Goal: Transaction & Acquisition: Obtain resource

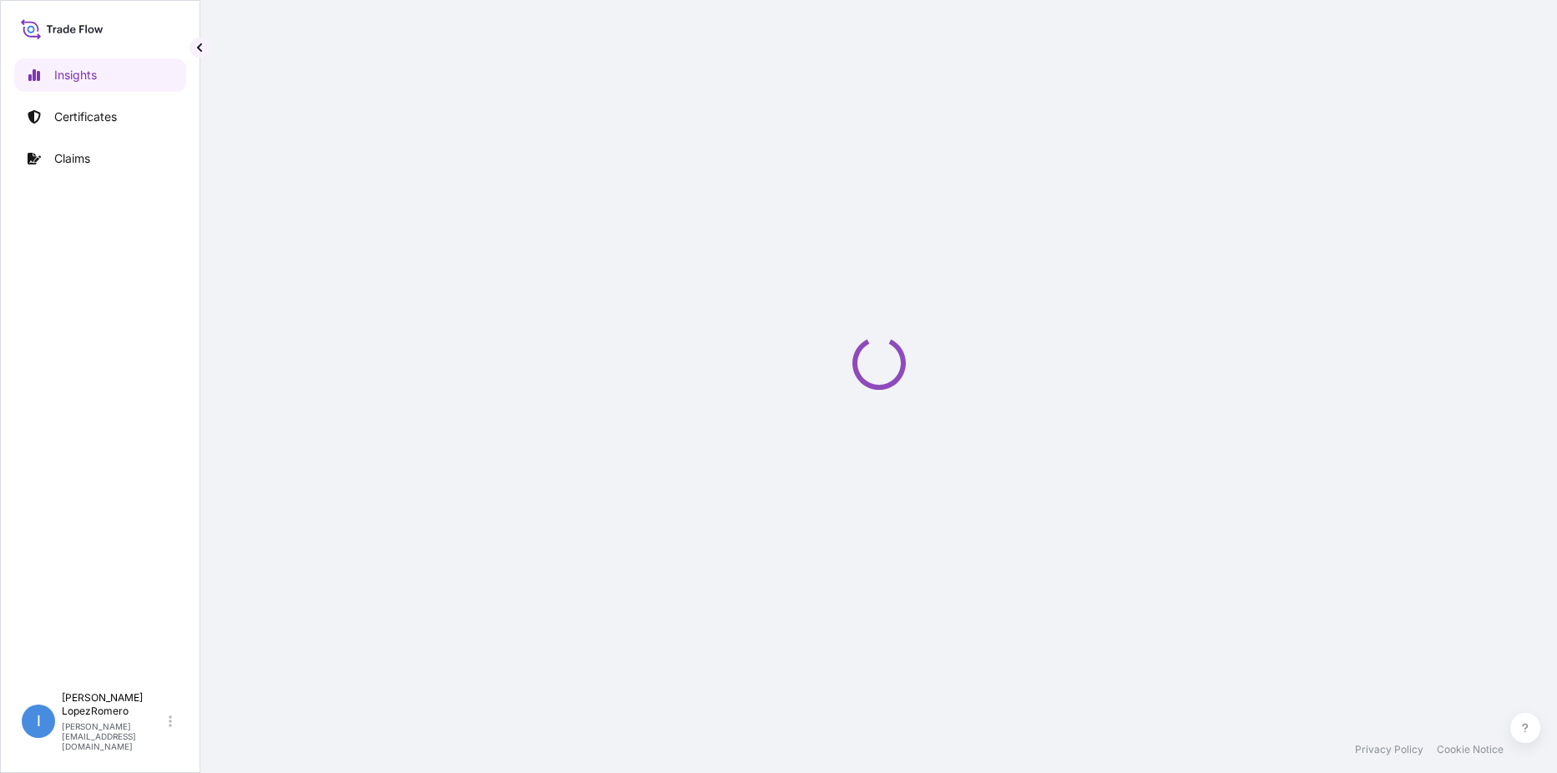
select select "2025"
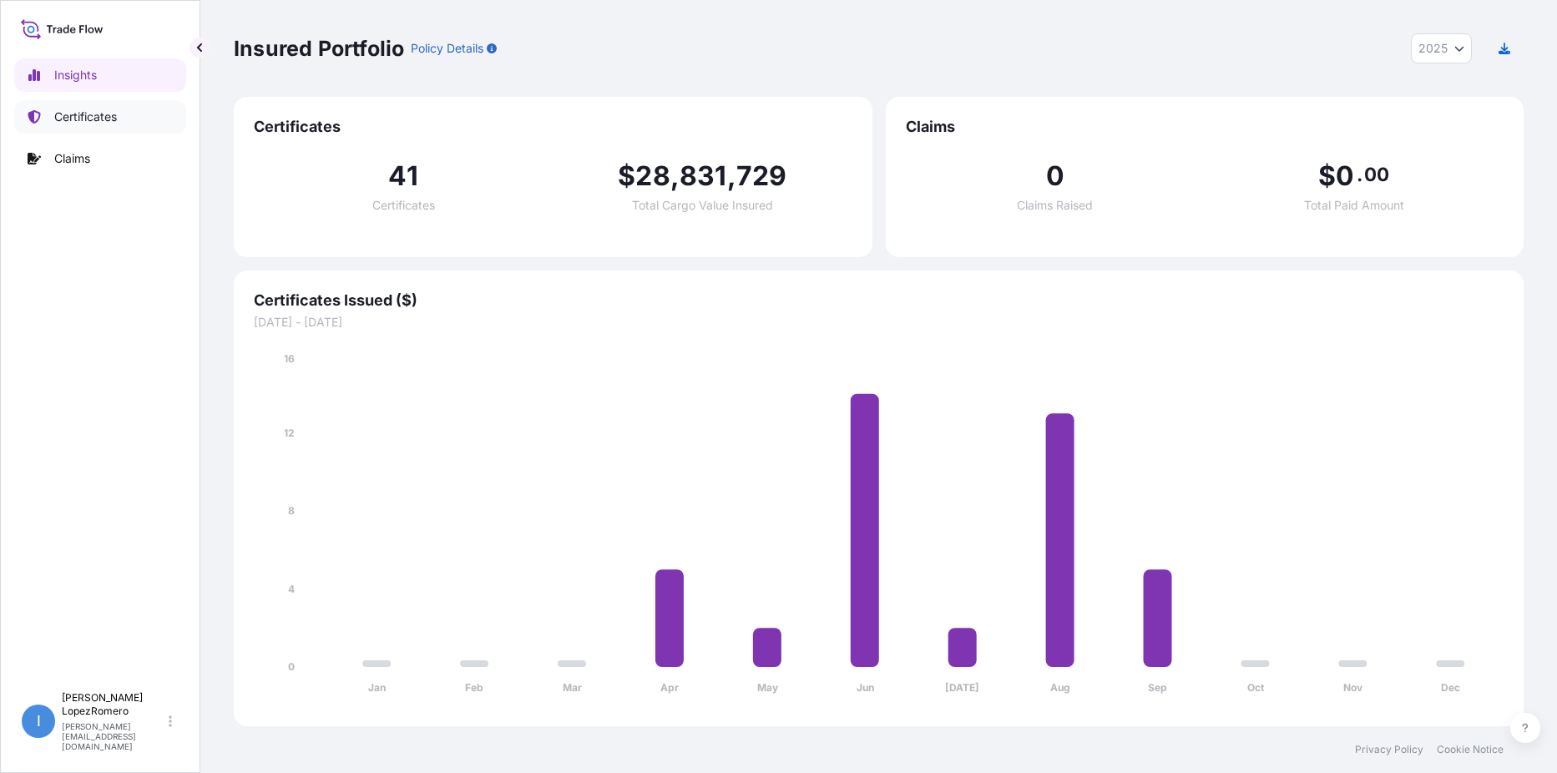
click at [99, 116] on p "Certificates" at bounding box center [85, 117] width 63 height 17
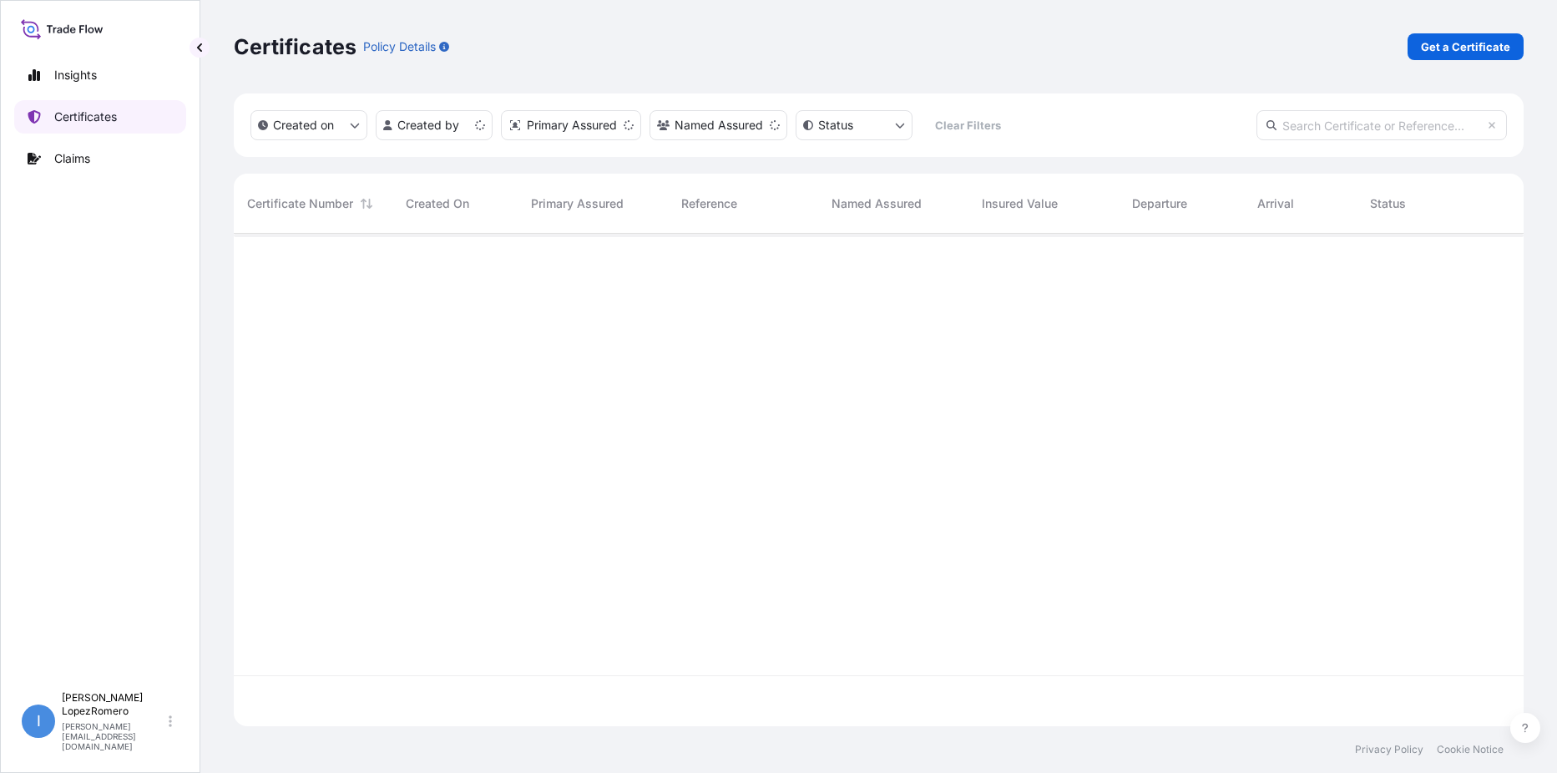
scroll to position [489, 1277]
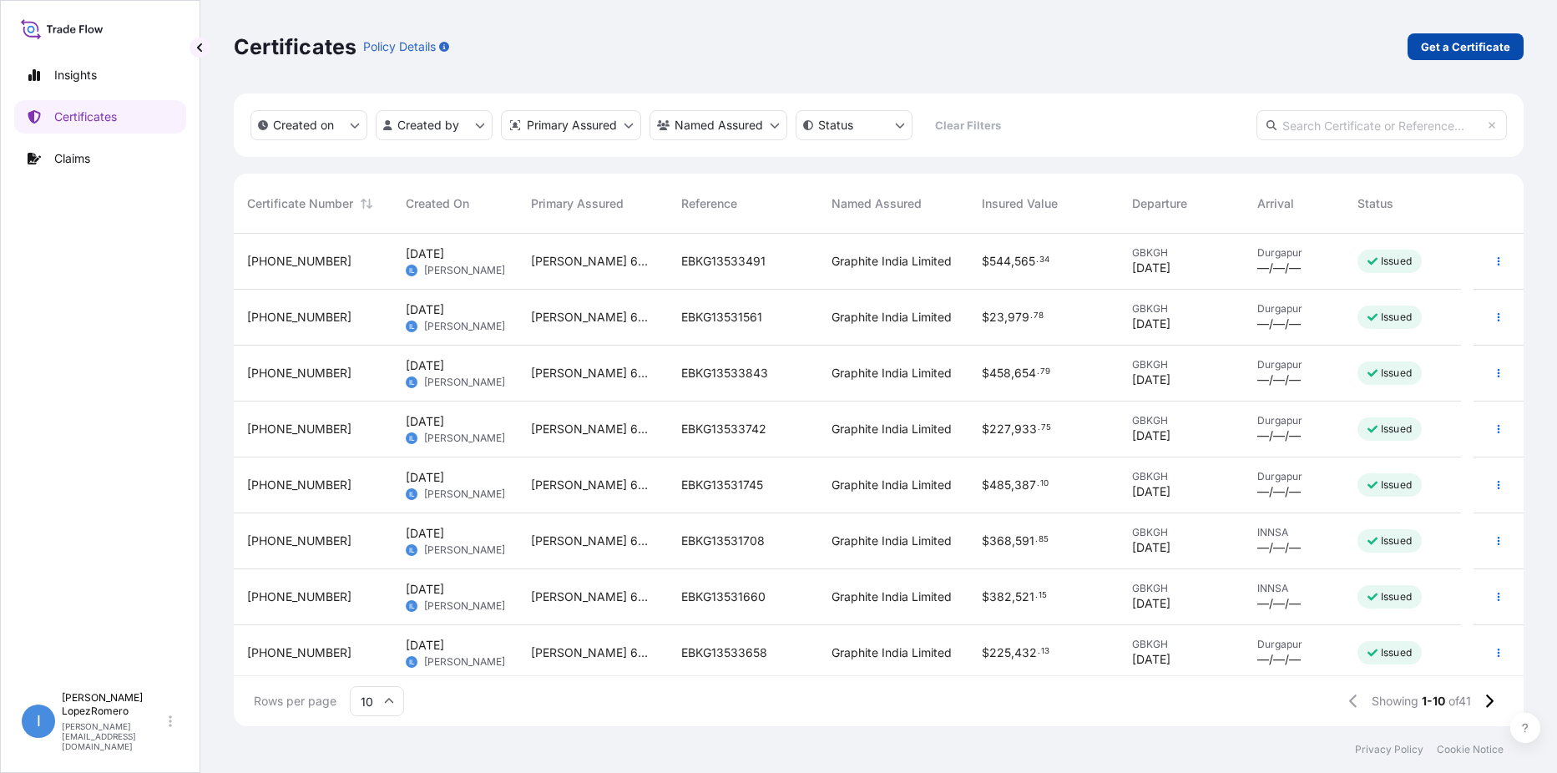
click at [1438, 41] on p "Get a Certificate" at bounding box center [1465, 46] width 89 height 17
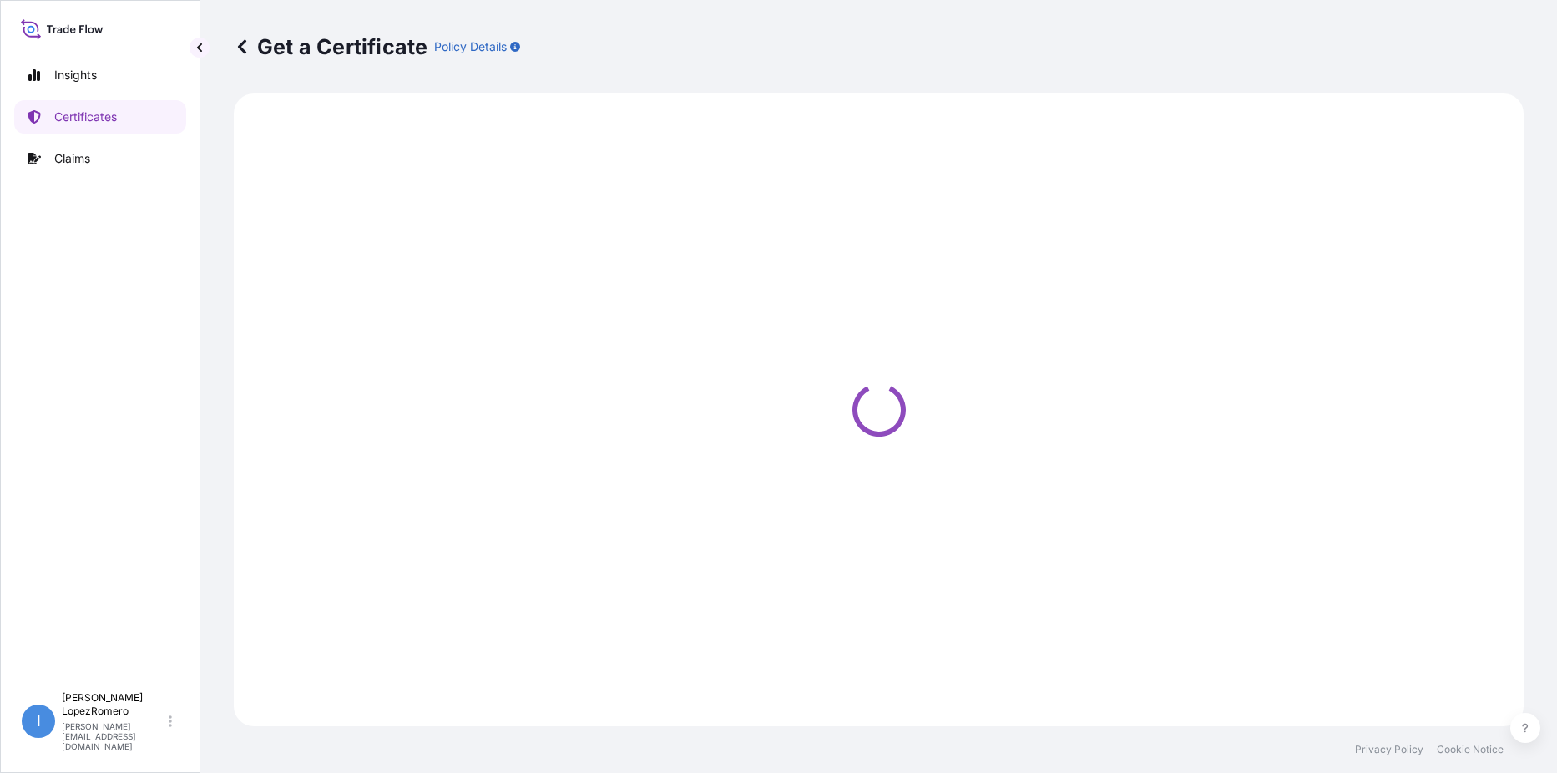
select select "Barge"
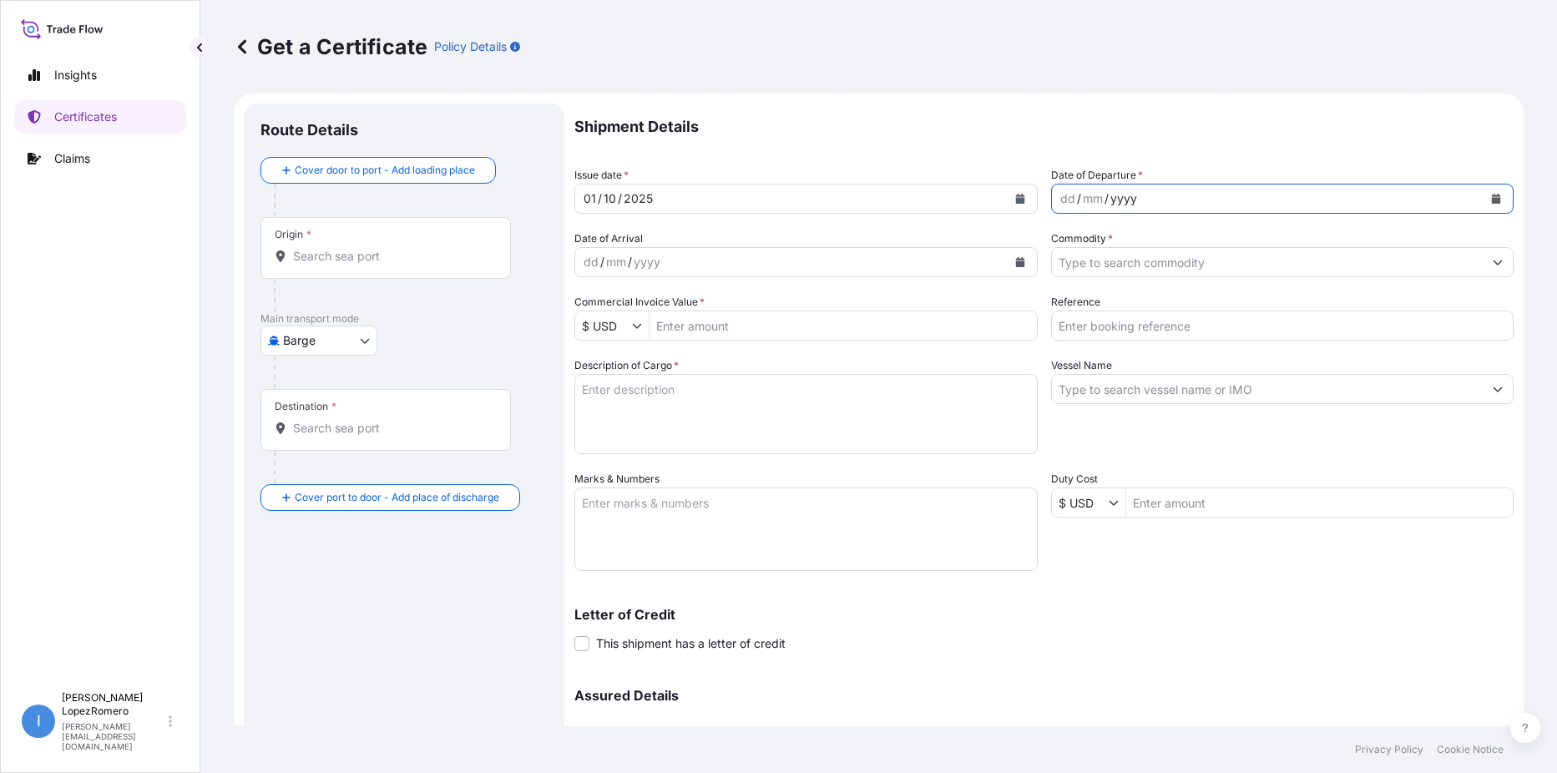
click at [1116, 194] on div "yyyy" at bounding box center [1124, 199] width 30 height 20
click at [1073, 210] on div "dd / mm / yyyy" at bounding box center [1268, 199] width 432 height 30
click at [1109, 194] on div "26 / 09 / 5" at bounding box center [1268, 199] width 432 height 30
click at [1115, 199] on div "26 / 09 / 5" at bounding box center [1268, 199] width 432 height 30
drag, startPoint x: 1101, startPoint y: 200, endPoint x: 1123, endPoint y: 197, distance: 22.0
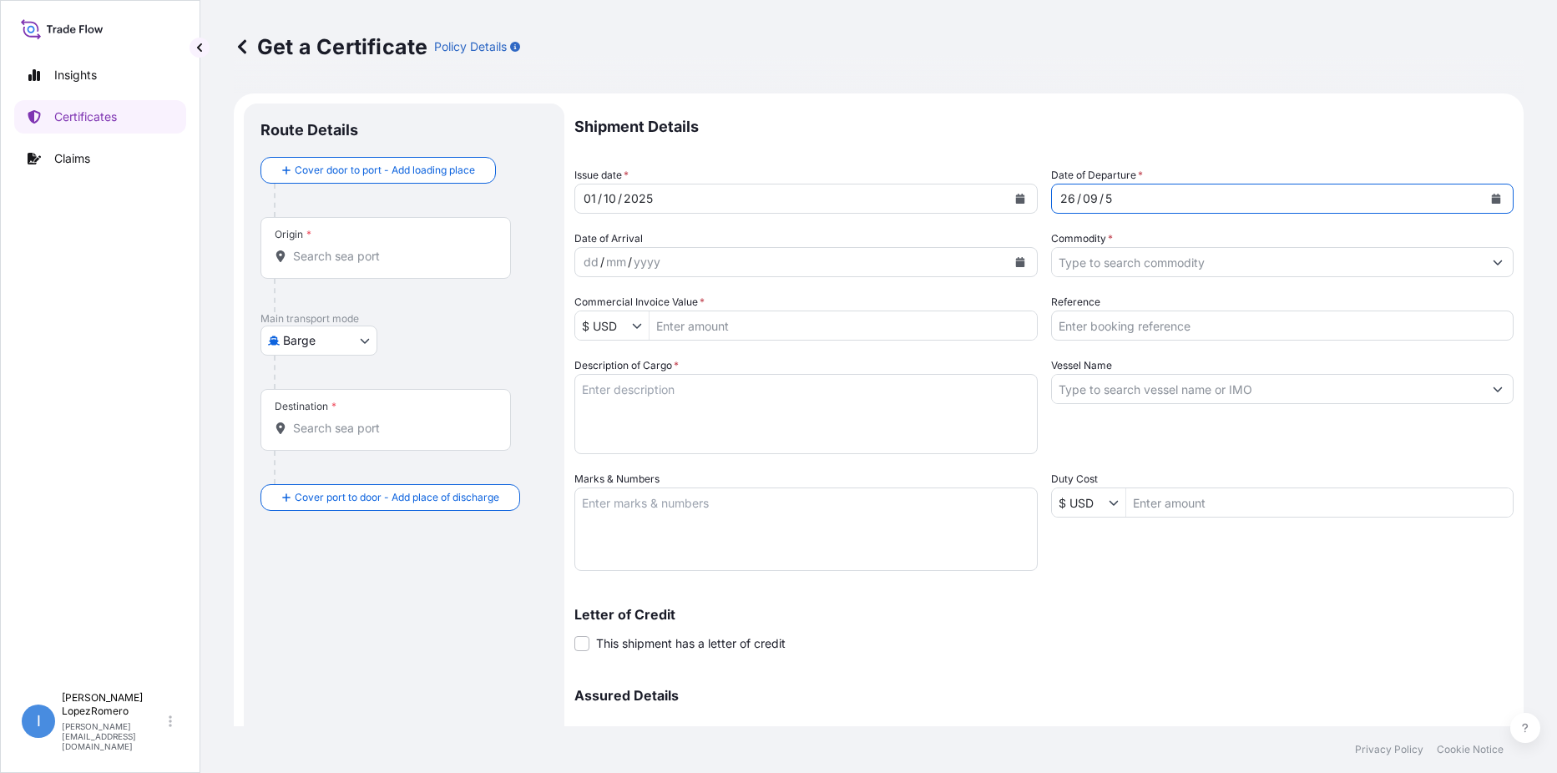
click at [1103, 200] on div "5" at bounding box center [1108, 199] width 10 height 20
drag, startPoint x: 1097, startPoint y: 198, endPoint x: 1113, endPoint y: 197, distance: 15.9
click at [1113, 197] on div "26 / 09 / 5" at bounding box center [1268, 199] width 432 height 30
drag, startPoint x: 1098, startPoint y: 198, endPoint x: 1107, endPoint y: 196, distance: 8.5
click at [1107, 196] on div "26 / 09 / 5" at bounding box center [1268, 199] width 432 height 30
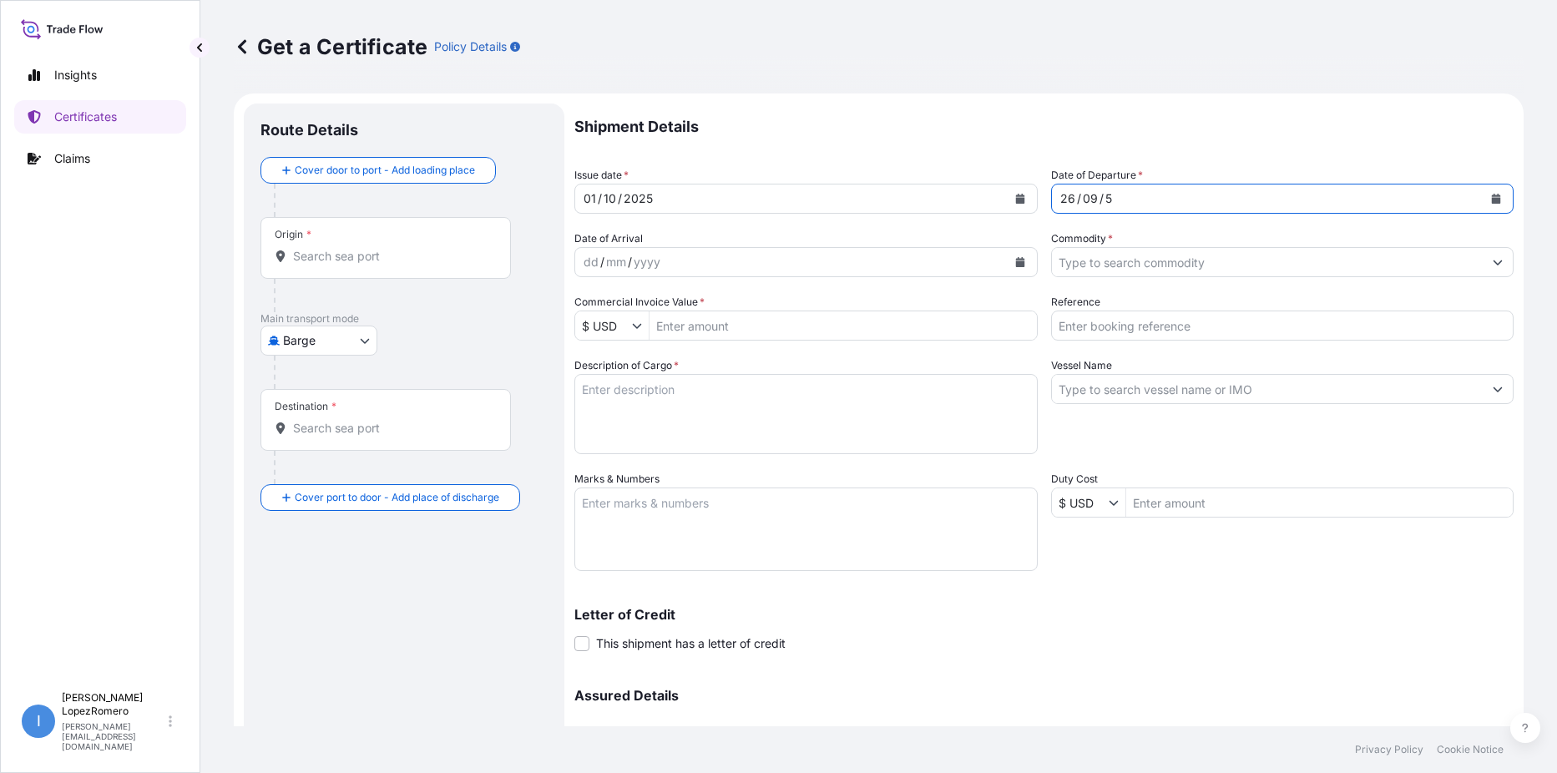
click at [1103, 197] on div "5" at bounding box center [1108, 199] width 10 height 20
click at [1103, 198] on div "5" at bounding box center [1108, 199] width 10 height 20
click at [1103, 202] on div "5" at bounding box center [1108, 199] width 10 height 20
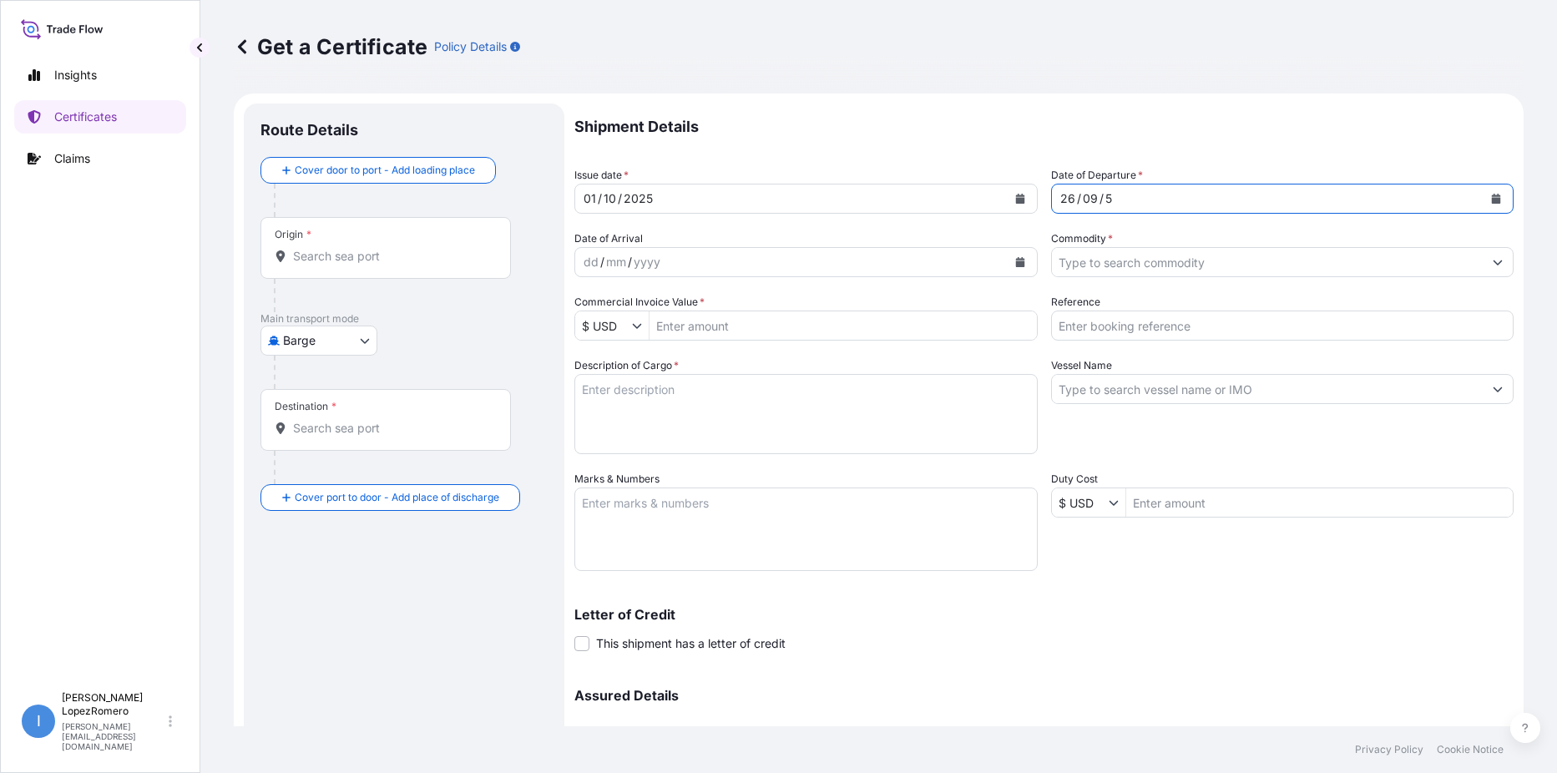
click at [1105, 202] on div "5" at bounding box center [1108, 199] width 10 height 20
click at [1110, 201] on div "26 / 09 / 5" at bounding box center [1268, 199] width 432 height 30
click at [1486, 190] on button "Calendar" at bounding box center [1495, 198] width 27 height 27
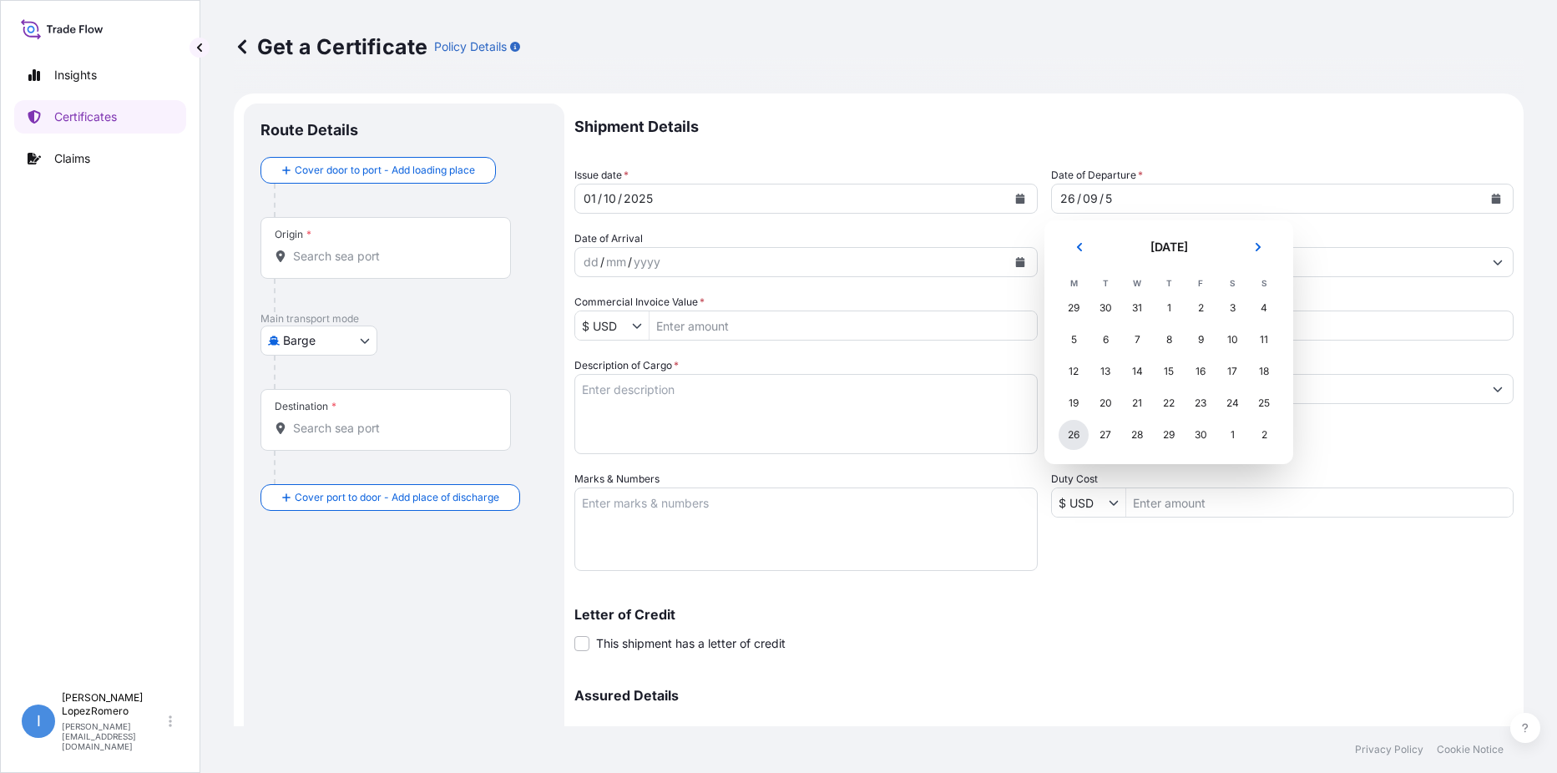
click at [1075, 437] on div "26" at bounding box center [1073, 435] width 30 height 30
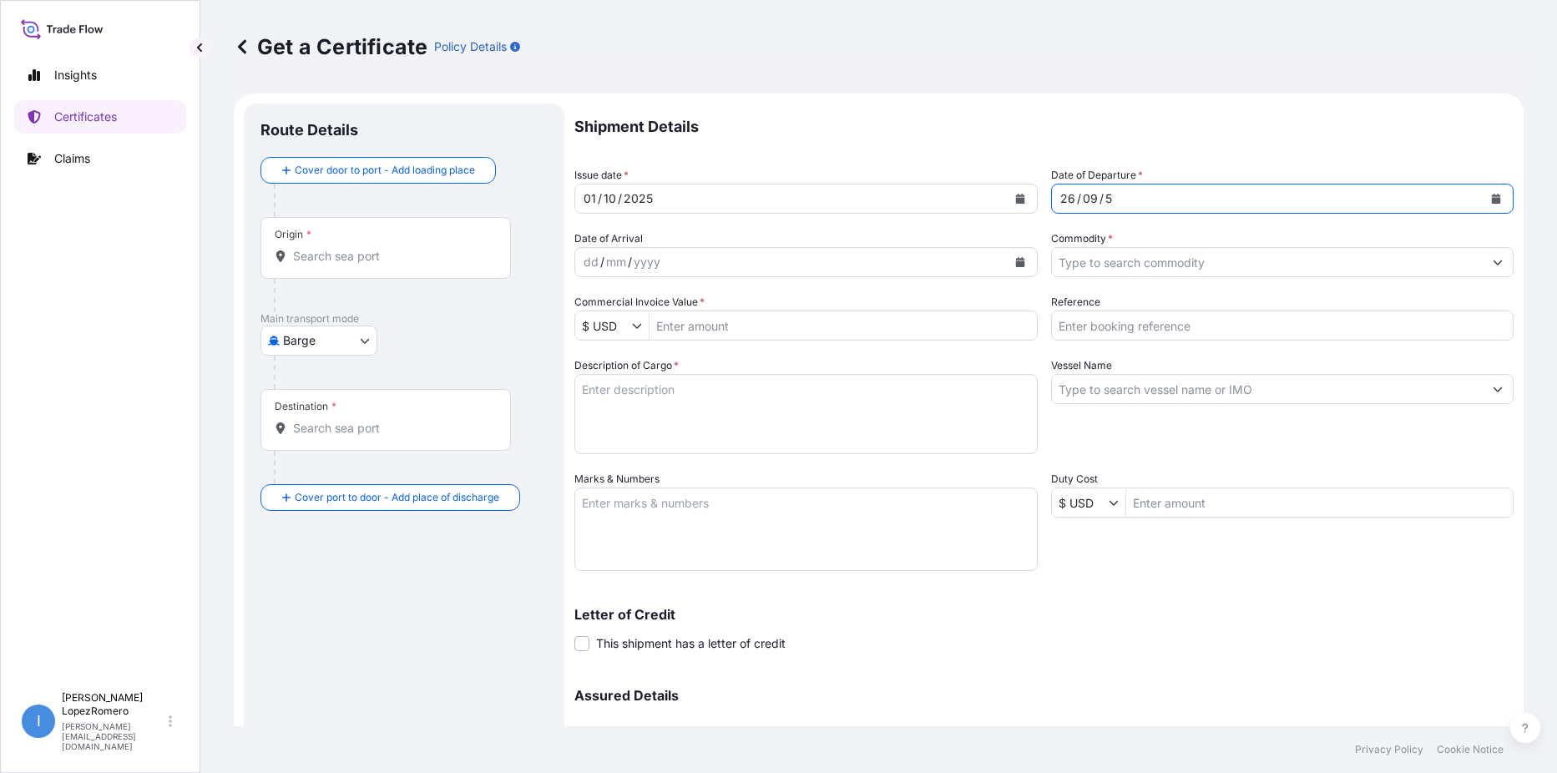
click at [1130, 194] on div "26 / 09 / 5" at bounding box center [1268, 199] width 432 height 30
click at [1111, 202] on div "26 / 09 / 5" at bounding box center [1268, 199] width 432 height 30
click at [1103, 205] on div "5" at bounding box center [1108, 199] width 10 height 20
click at [1109, 199] on div "26 / 09 / 5" at bounding box center [1268, 199] width 432 height 30
click at [1103, 196] on div "5" at bounding box center [1108, 199] width 10 height 20
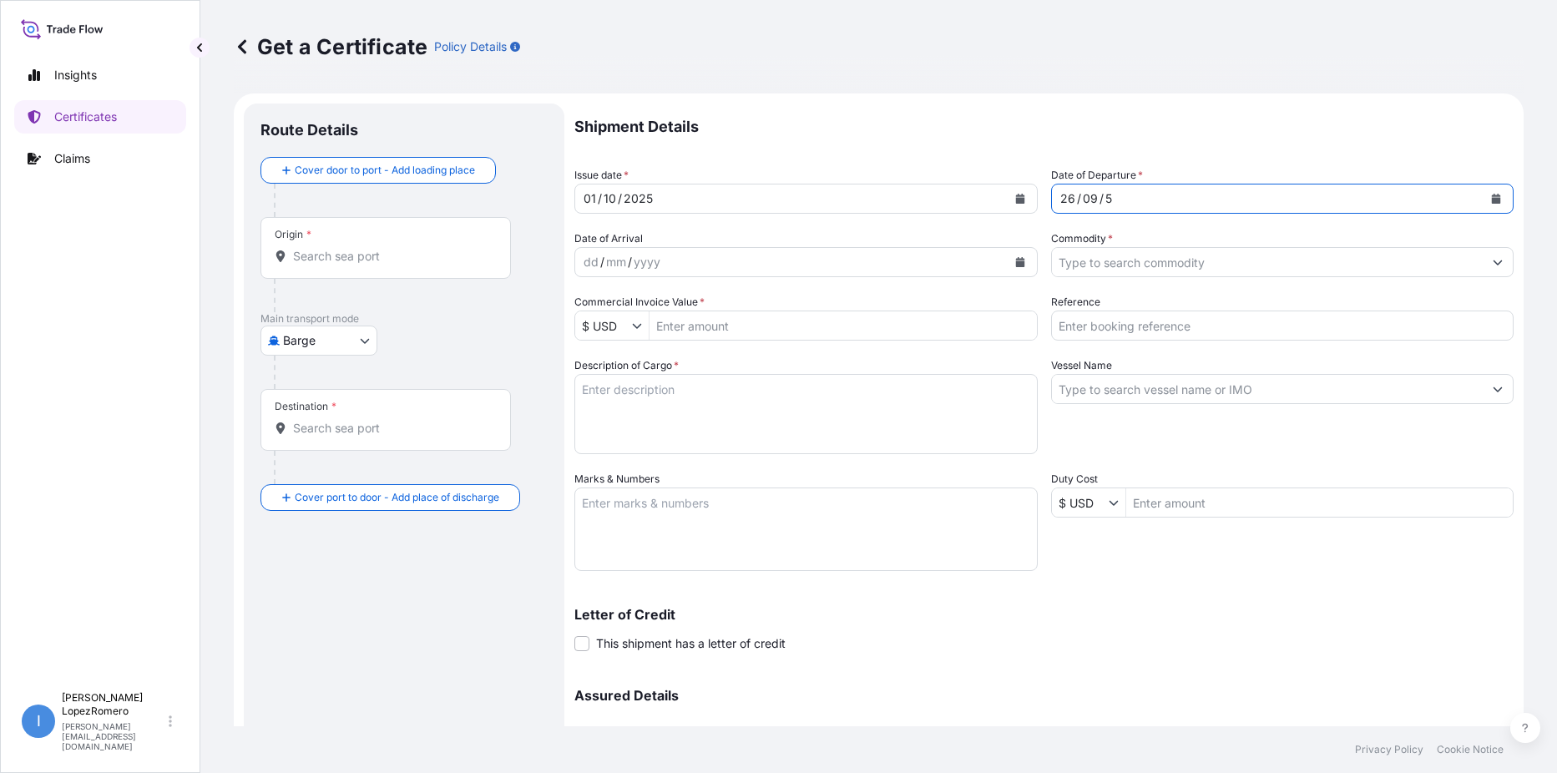
click at [1105, 198] on div "5" at bounding box center [1108, 199] width 10 height 20
drag, startPoint x: 1053, startPoint y: 199, endPoint x: 1136, endPoint y: 200, distance: 82.7
click at [1139, 200] on div "26 / 09 / 5" at bounding box center [1268, 199] width 432 height 30
click at [1081, 195] on div "09" at bounding box center [1090, 199] width 18 height 20
click at [1083, 197] on div "09" at bounding box center [1090, 199] width 18 height 20
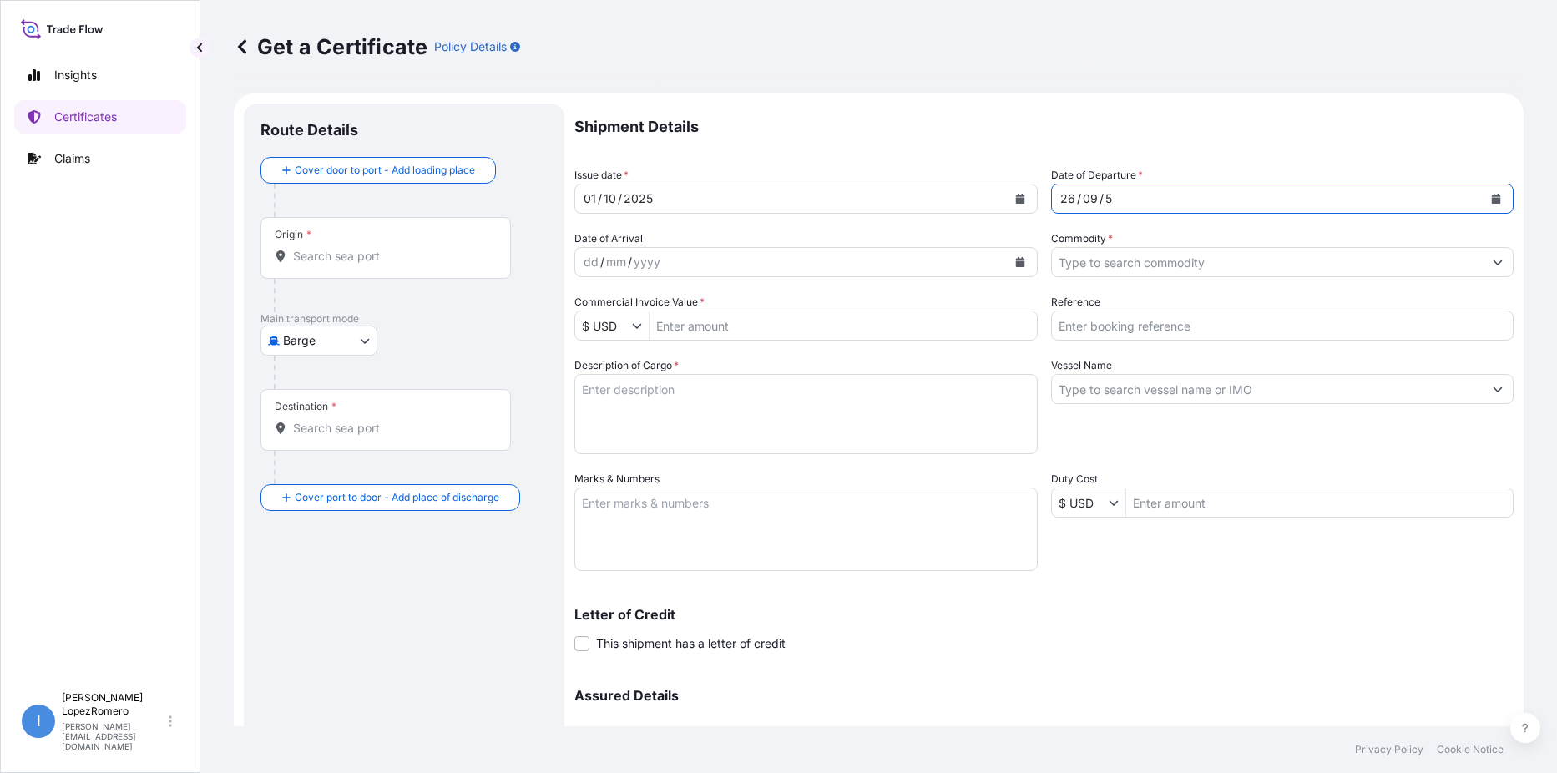
click at [1104, 197] on div "5" at bounding box center [1108, 199] width 10 height 20
click at [659, 259] on div "yyyy" at bounding box center [647, 262] width 30 height 20
click at [1192, 252] on input "Commodity *" at bounding box center [1268, 262] width 432 height 30
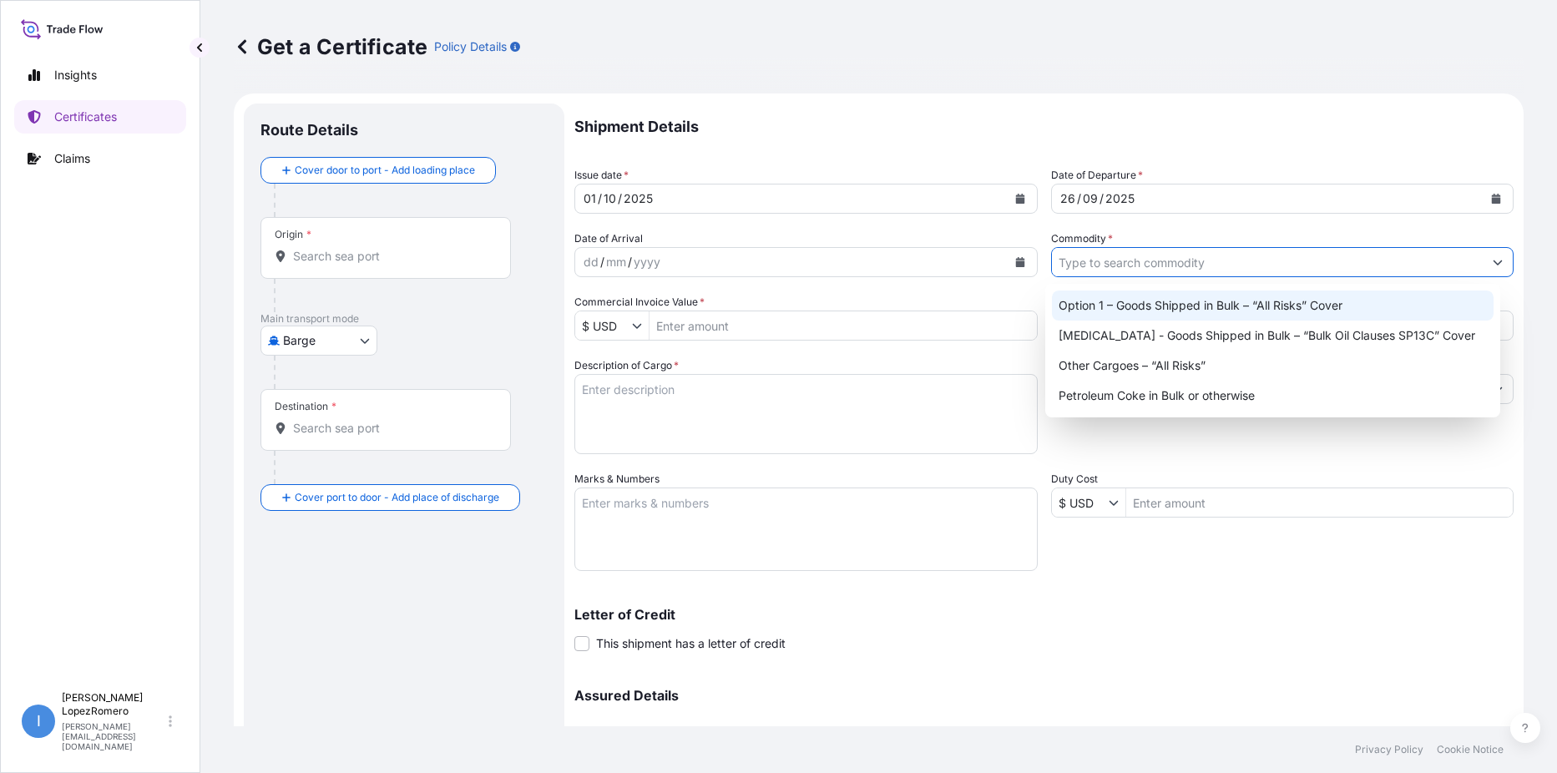
click at [1300, 314] on div "Option 1 – Goods Shipped in Bulk – “All Risks” Cover" at bounding box center [1273, 305] width 442 height 30
type input "Option 1 – Goods Shipped in Bulk – “All Risks” Cover"
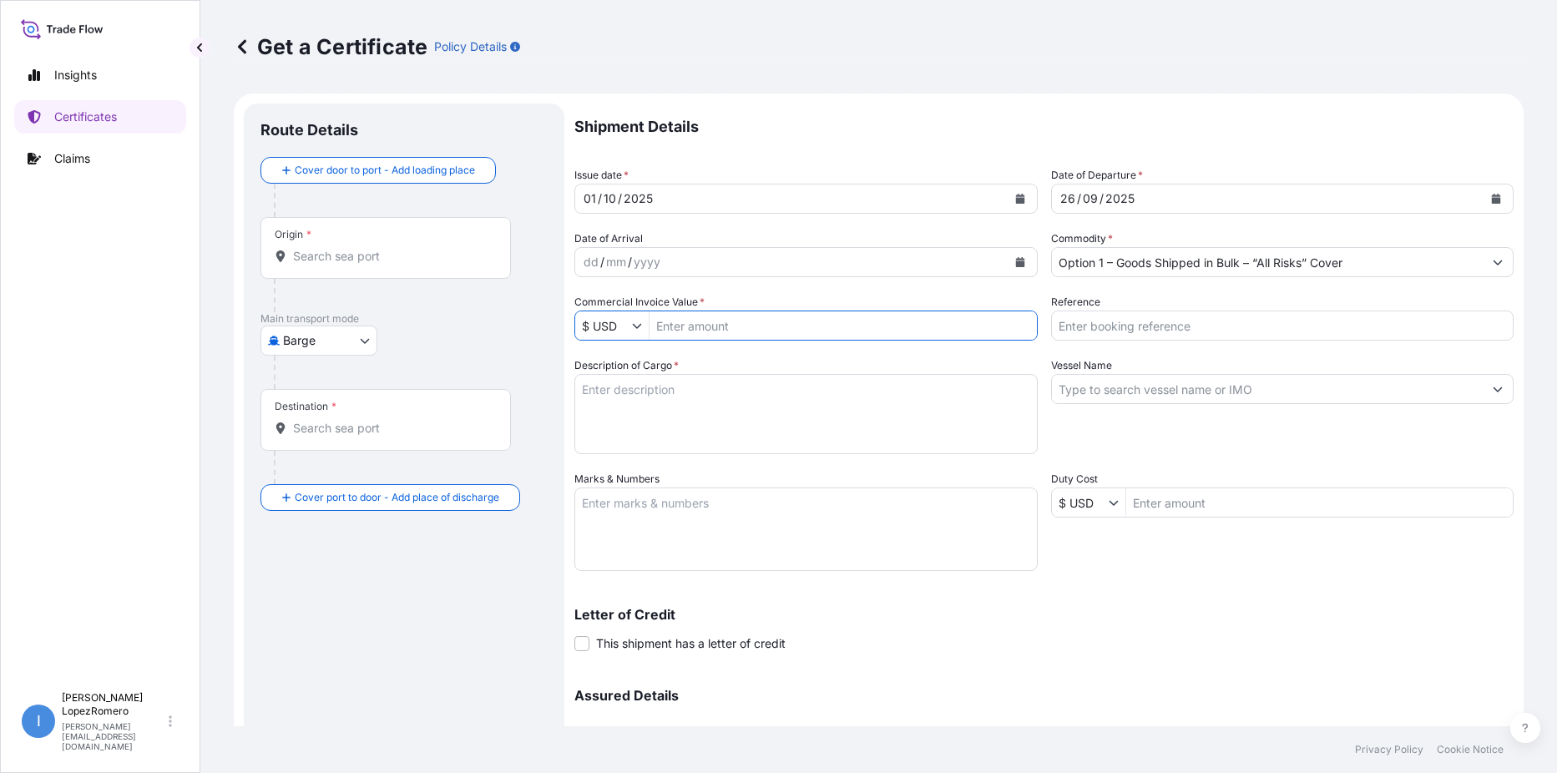
click at [797, 327] on input "Commercial Invoice Value *" at bounding box center [842, 326] width 387 height 30
click at [742, 321] on input "Commercial Invoice Value *" at bounding box center [842, 326] width 387 height 30
paste input "310648.50"
type input "310,648.5"
click at [1103, 332] on input "Reference" at bounding box center [1282, 326] width 463 height 30
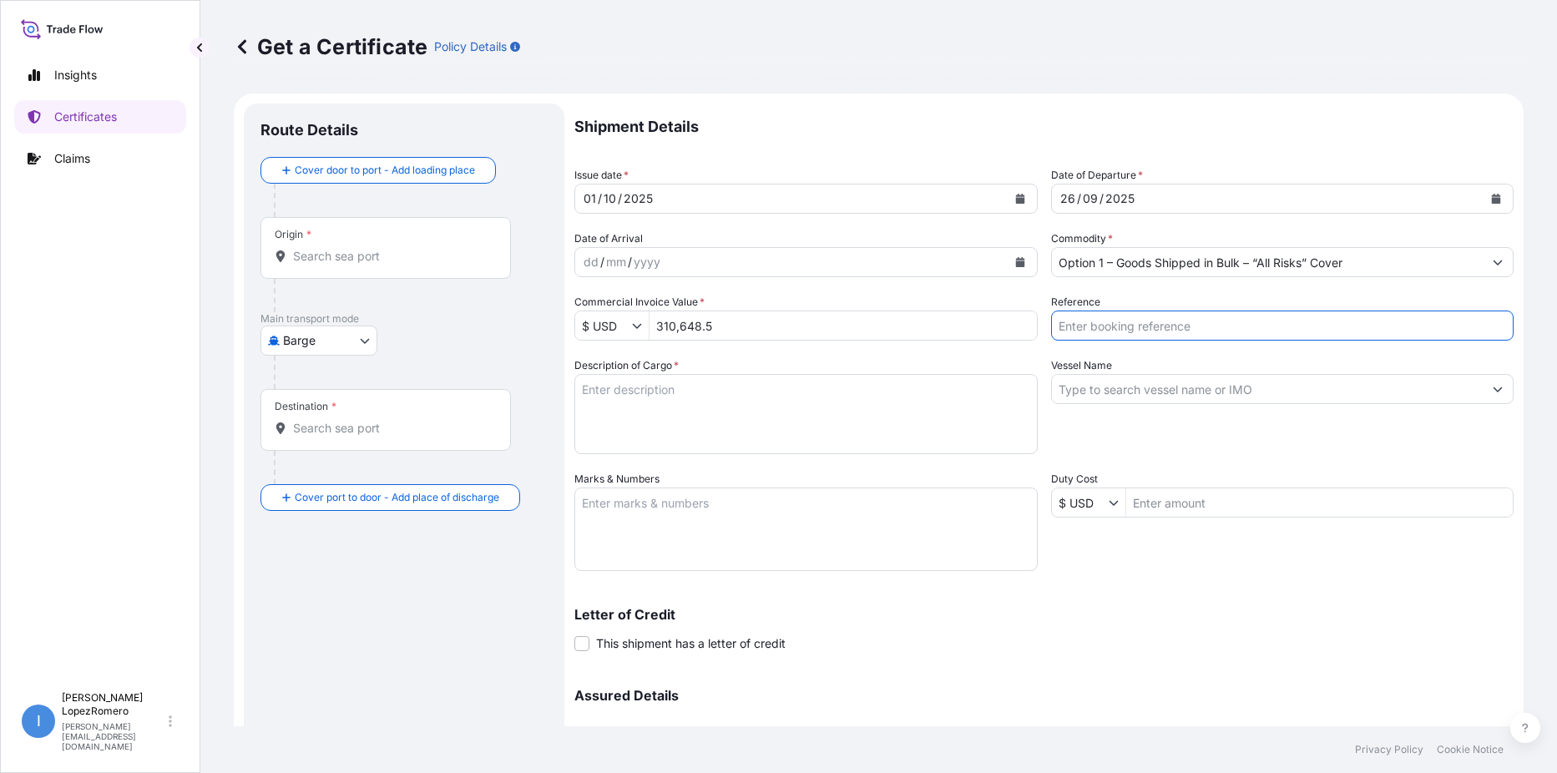
paste input "EBKG13927312"
type input "EBKG13927312"
click at [767, 396] on textarea "Description of Cargo *" at bounding box center [805, 414] width 463 height 80
click at [1129, 395] on input "Vessel Name" at bounding box center [1268, 389] width 432 height 30
paste input "MSC SAVANNAH"
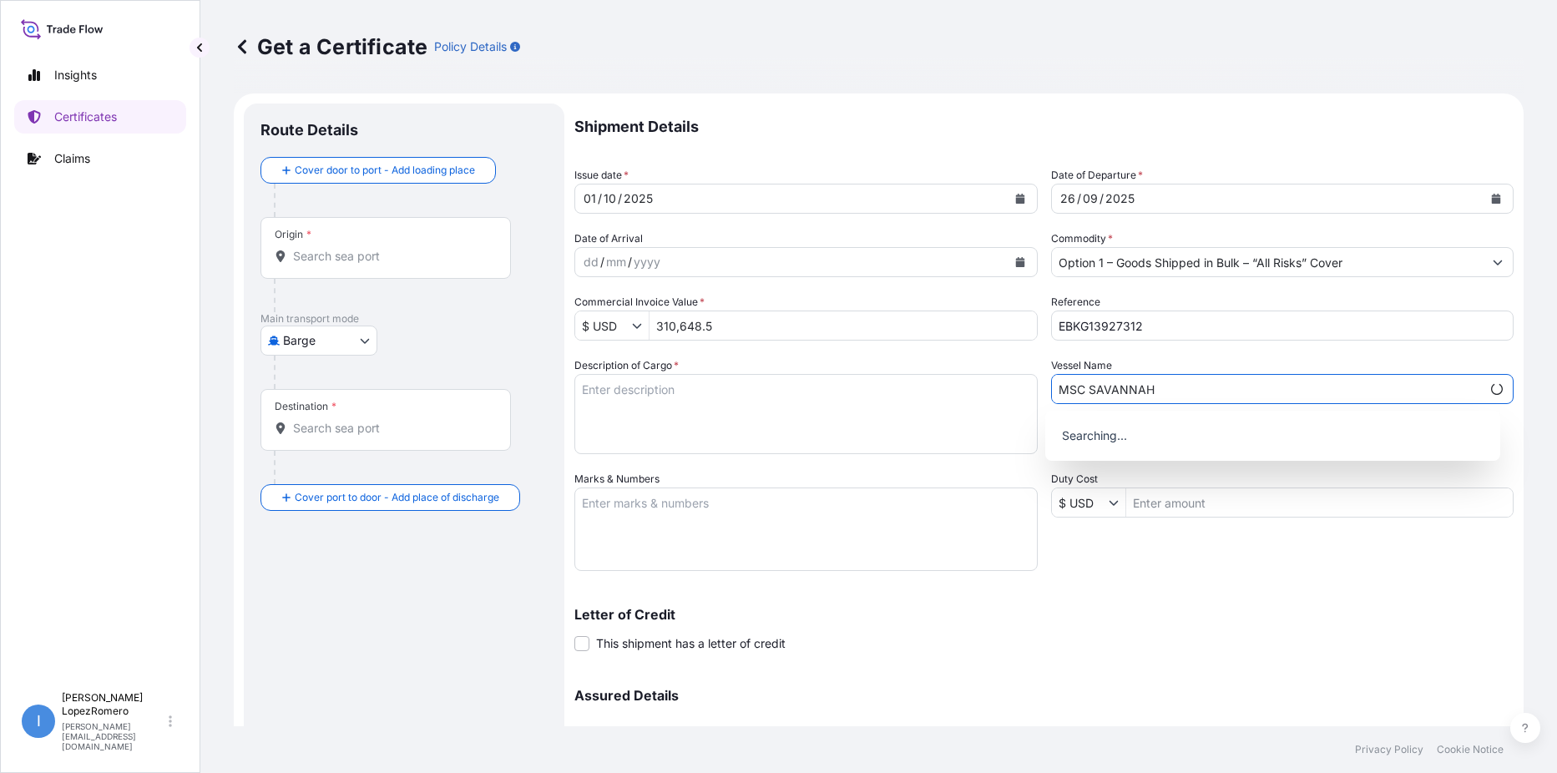
type input "MSC SAVANNAH"
click at [767, 411] on textarea "Description of Cargo *" at bounding box center [805, 414] width 463 height 80
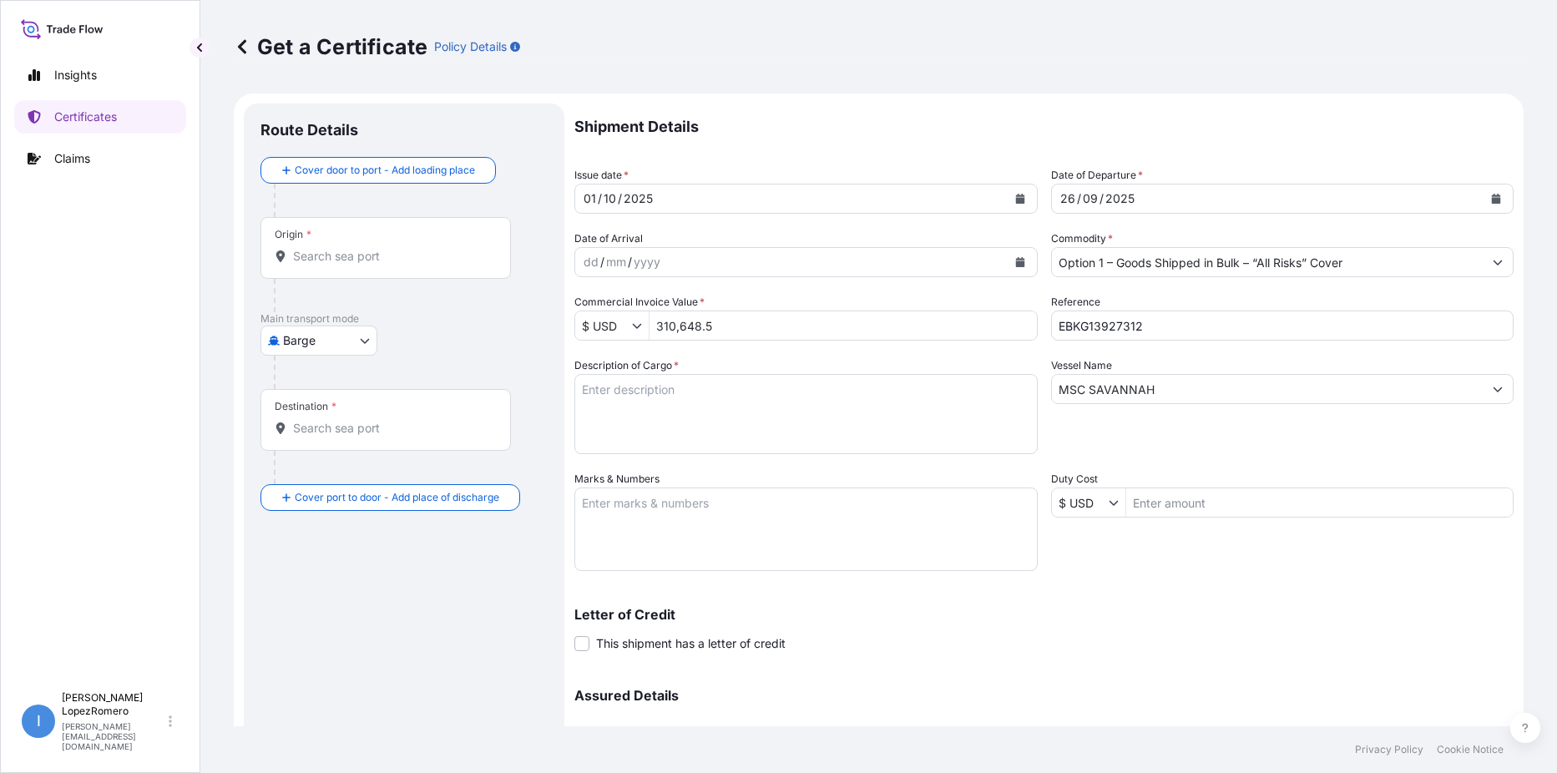
click at [645, 393] on textarea "Description of Cargo *" at bounding box center [805, 414] width 463 height 80
paste textarea "Calcined Needle Petroleum Coke"
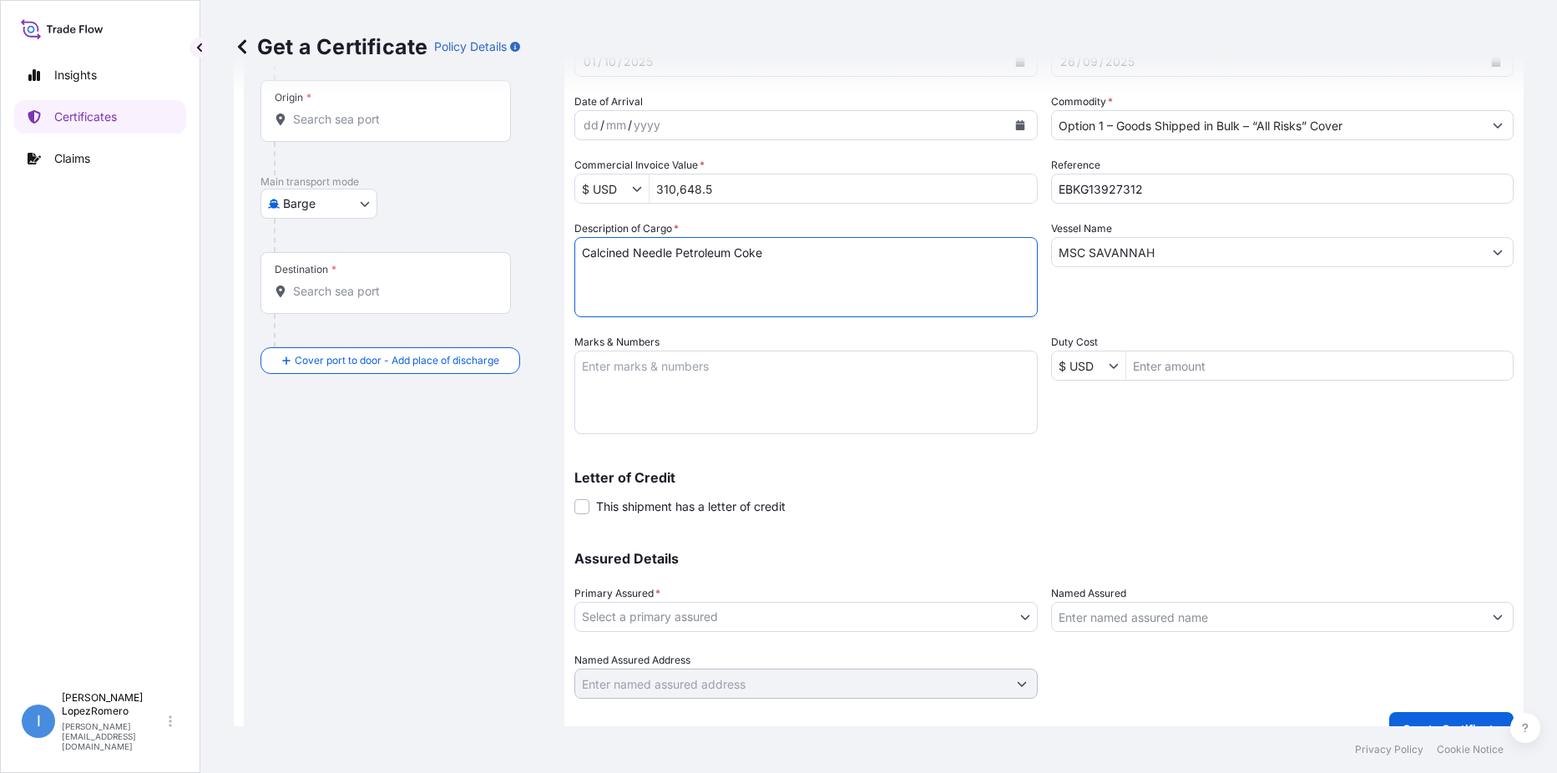
scroll to position [166, 0]
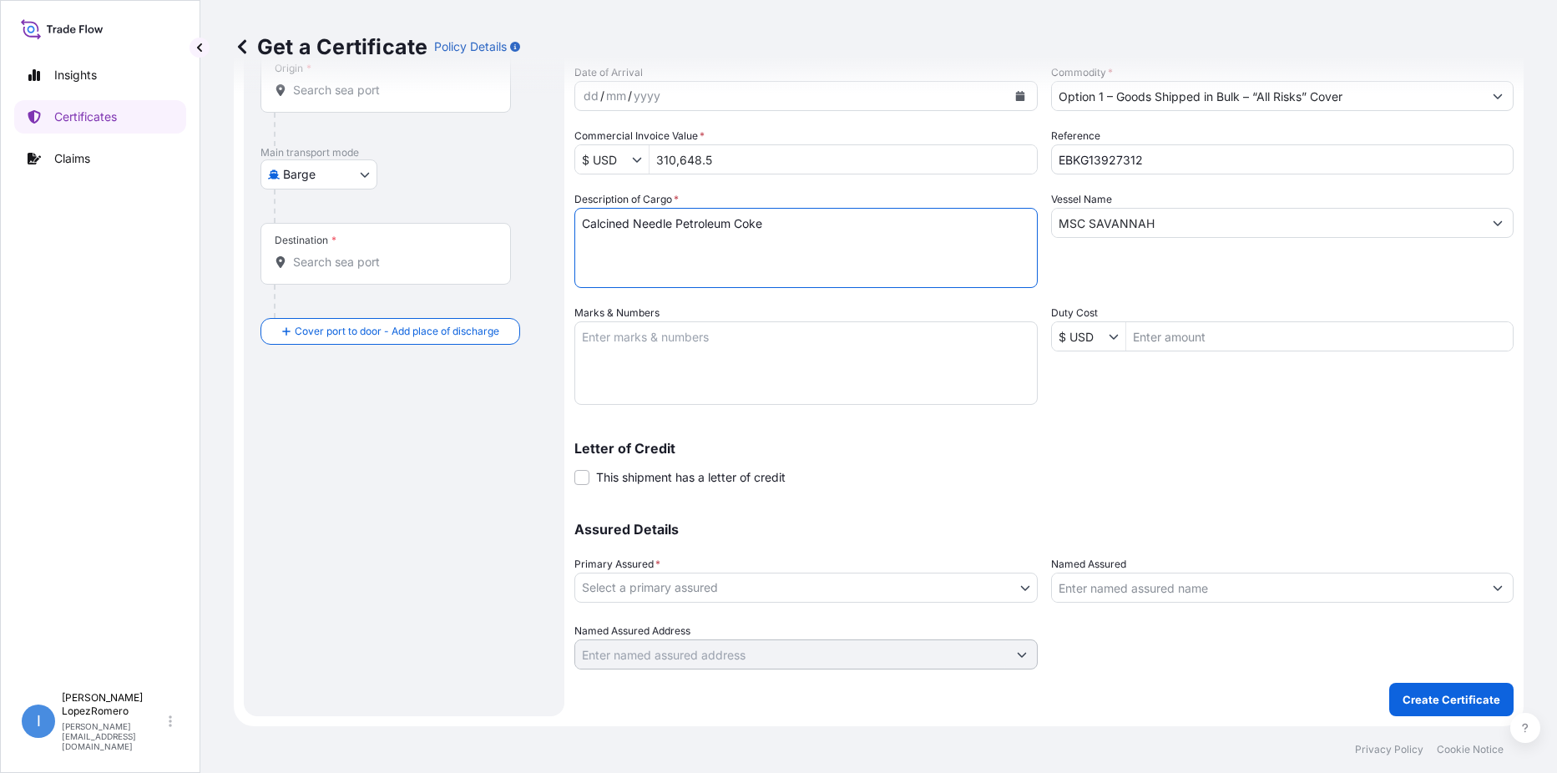
type textarea "Calcined Needle Petroleum Coke"
click at [978, 592] on body "Insights Certificates Claims I [PERSON_NAME] [PERSON_NAME][EMAIL_ADDRESS][DOMAI…" at bounding box center [778, 386] width 1557 height 773
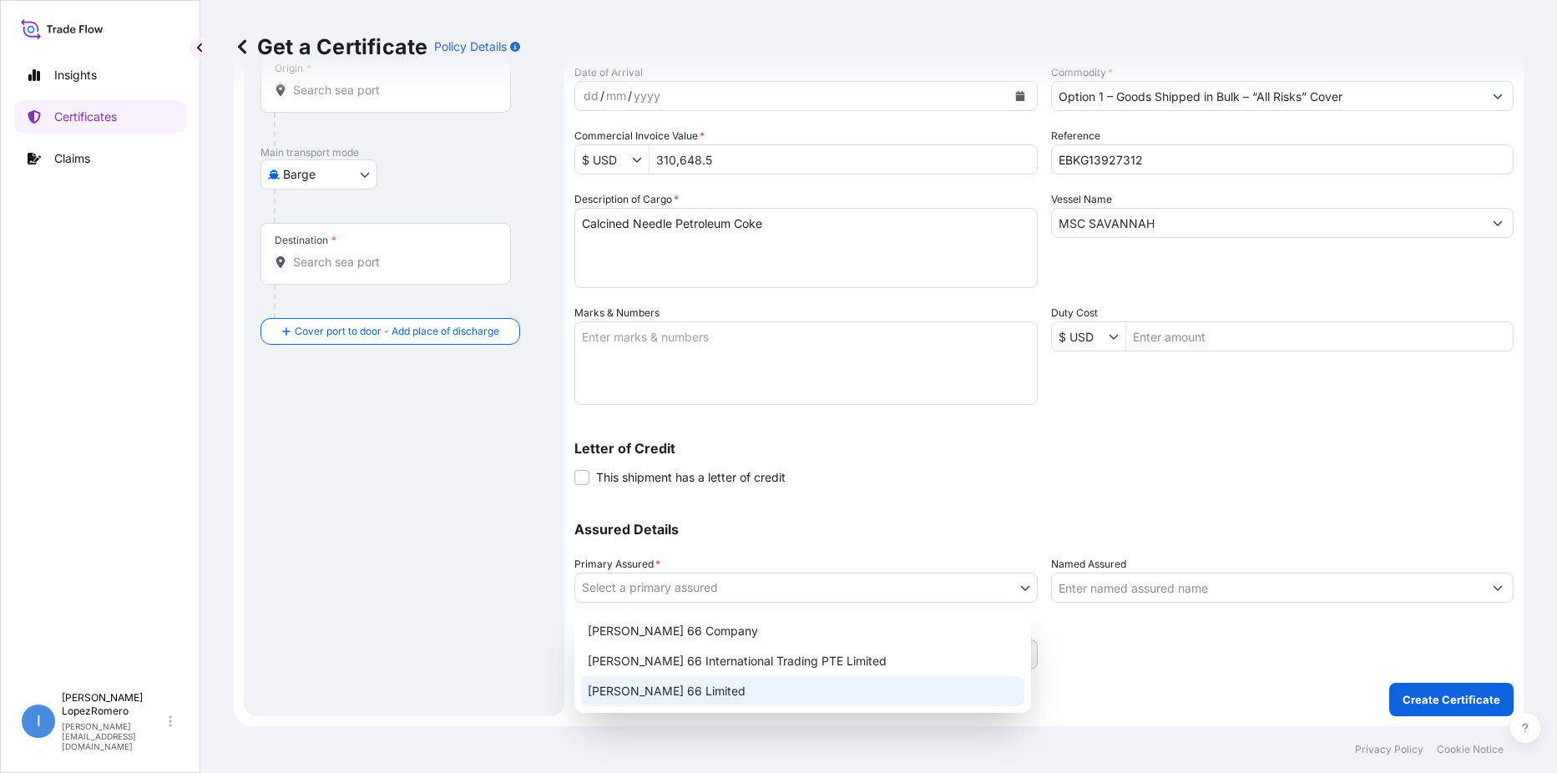
click at [710, 689] on div "[PERSON_NAME] 66 Limited" at bounding box center [802, 691] width 443 height 30
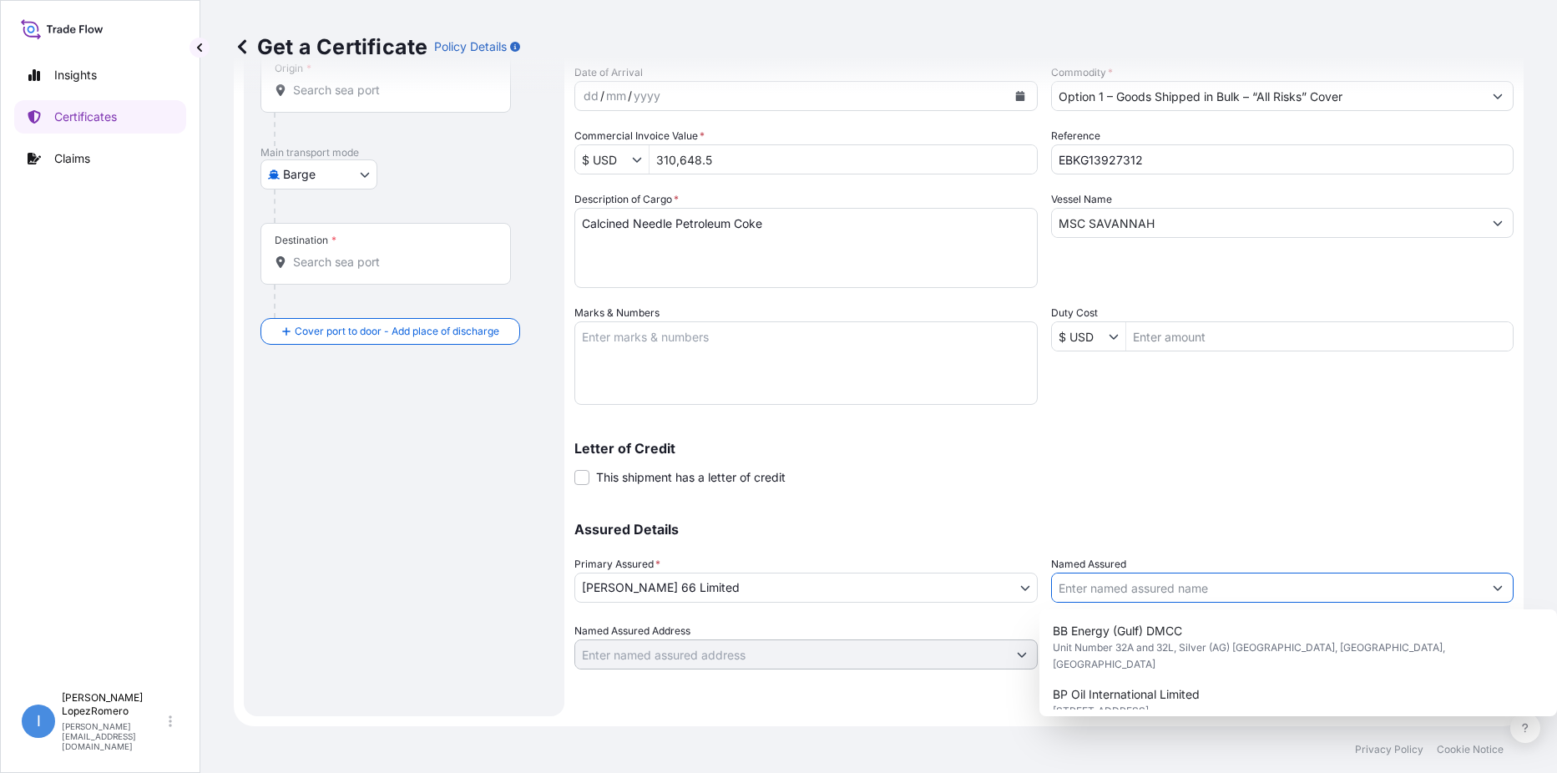
click at [1224, 592] on input "Named Assured" at bounding box center [1268, 588] width 432 height 30
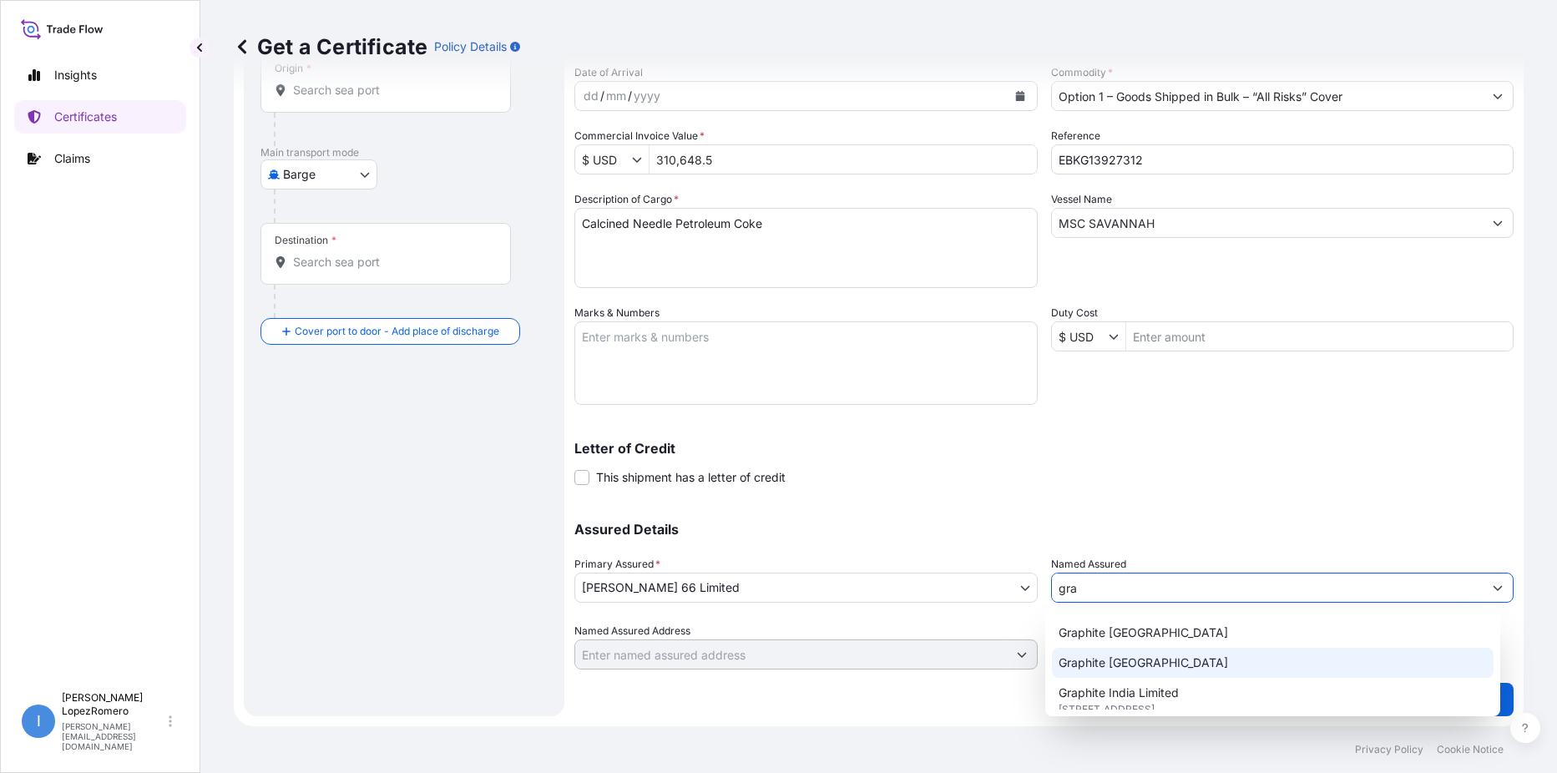
scroll to position [43, 0]
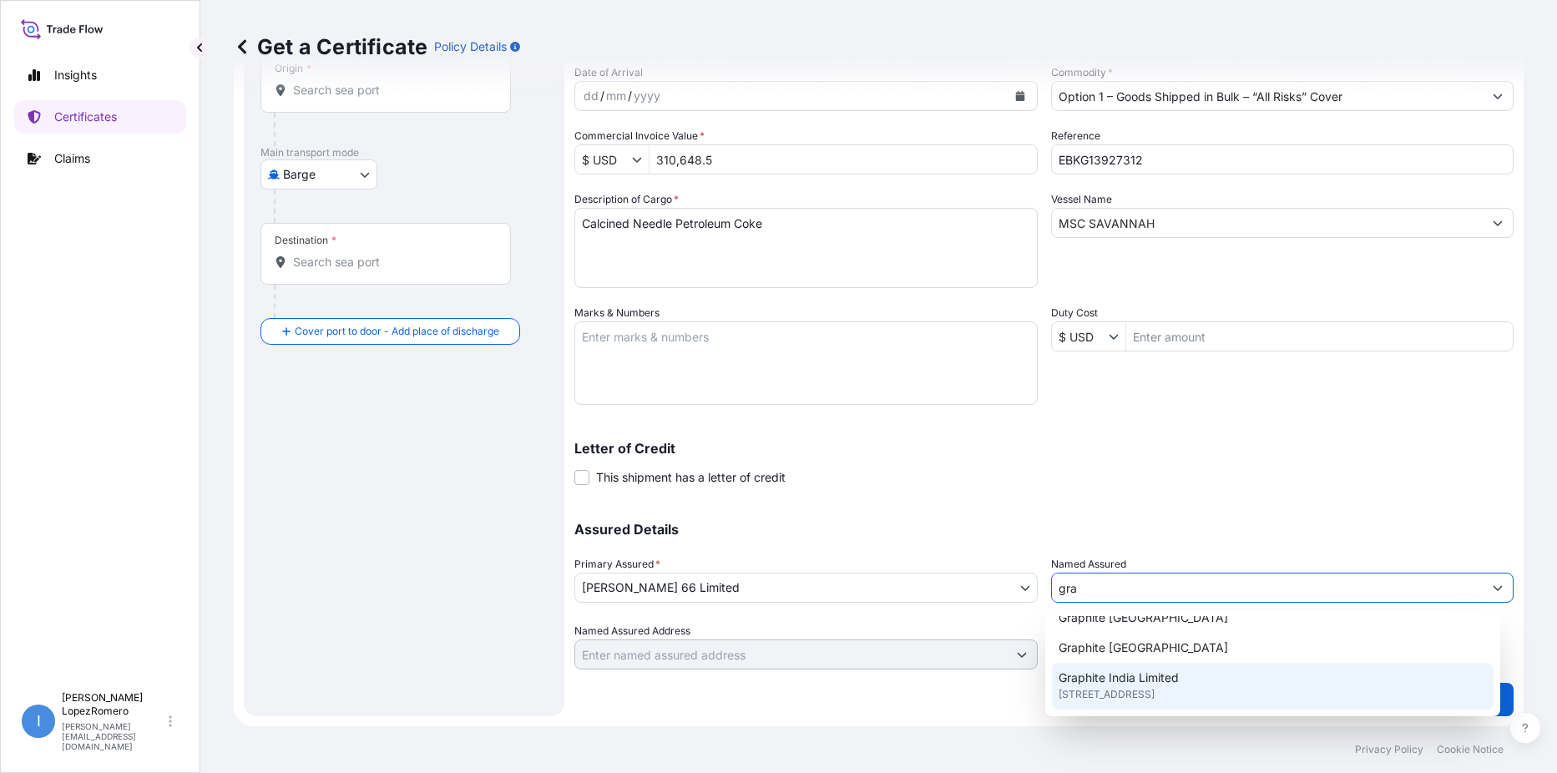
click at [1154, 694] on span "[STREET_ADDRESS]" at bounding box center [1106, 694] width 96 height 17
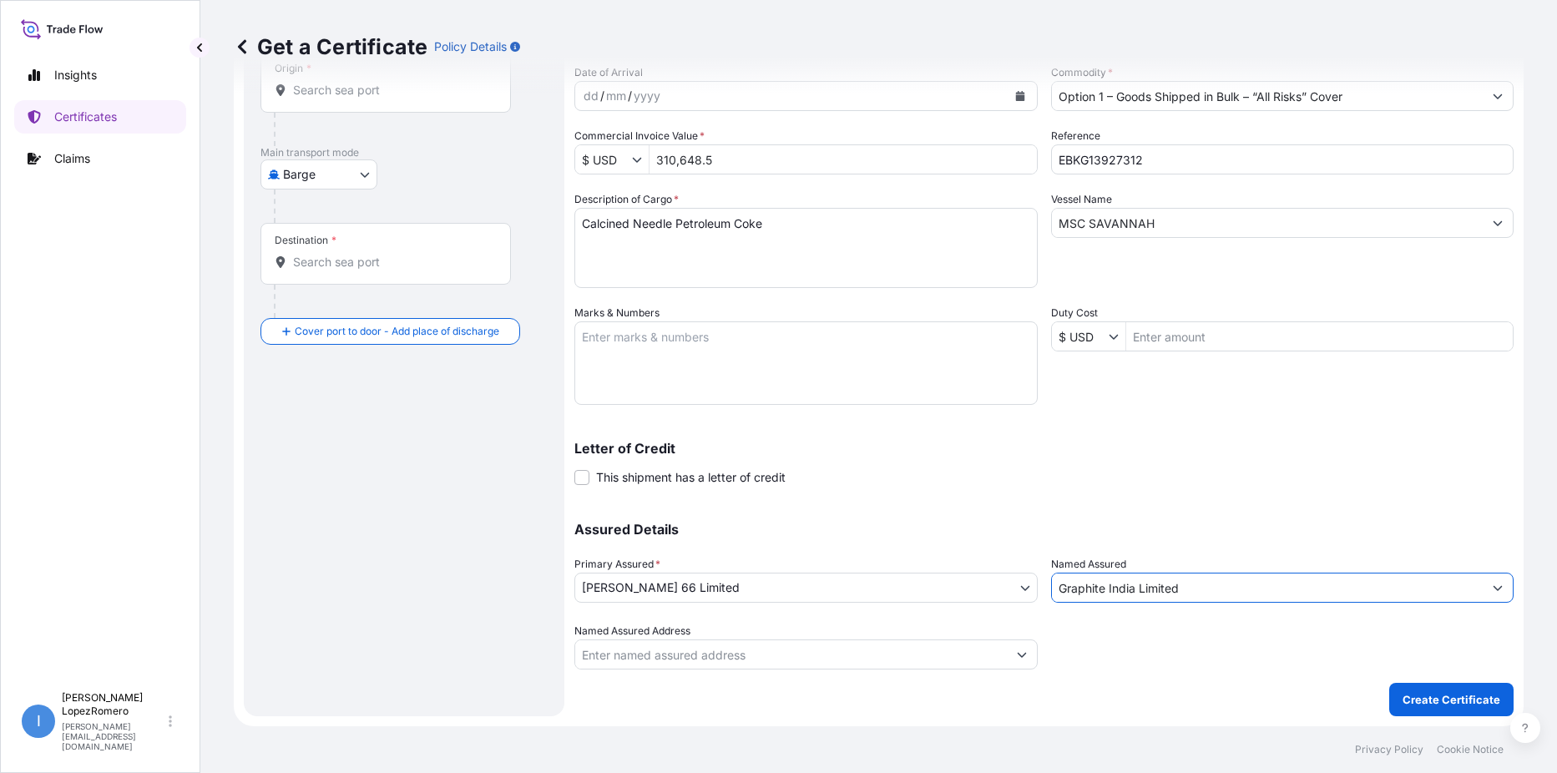
type input "Graphite India Limited"
click at [1021, 660] on button "Show suggestions" at bounding box center [1022, 654] width 30 height 30
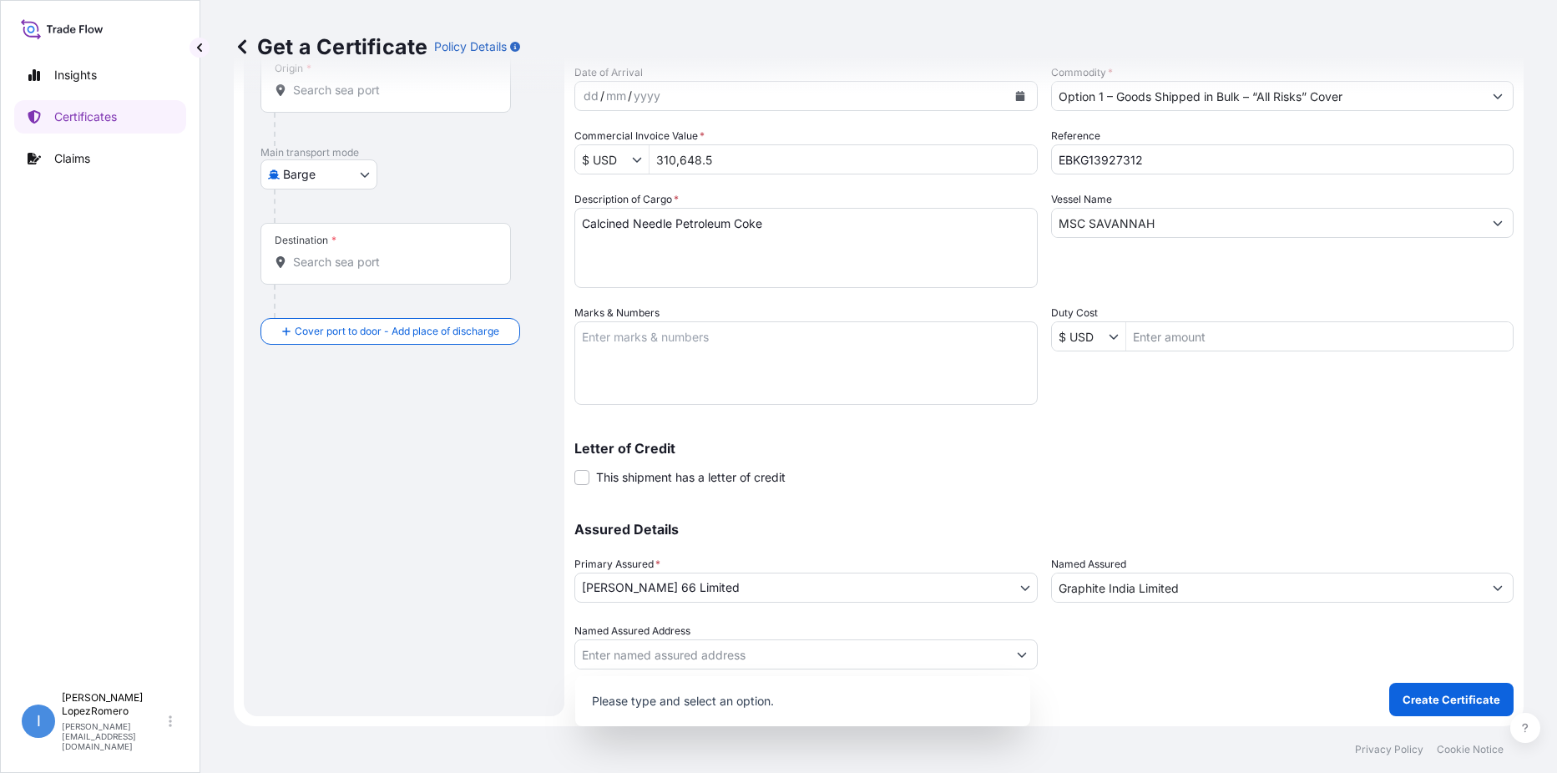
click at [1096, 660] on div at bounding box center [1282, 646] width 463 height 47
click at [1018, 656] on icon "Show suggestions" at bounding box center [1022, 654] width 10 height 10
click at [740, 697] on p "Please type and select an option." at bounding box center [803, 701] width 442 height 37
click at [668, 654] on input "Named Assured Address" at bounding box center [791, 654] width 432 height 30
click at [1182, 676] on div "Shipment Details Issue date * [DATE] Date of Departure * [DATE] Date of Arrival…" at bounding box center [1043, 326] width 939 height 779
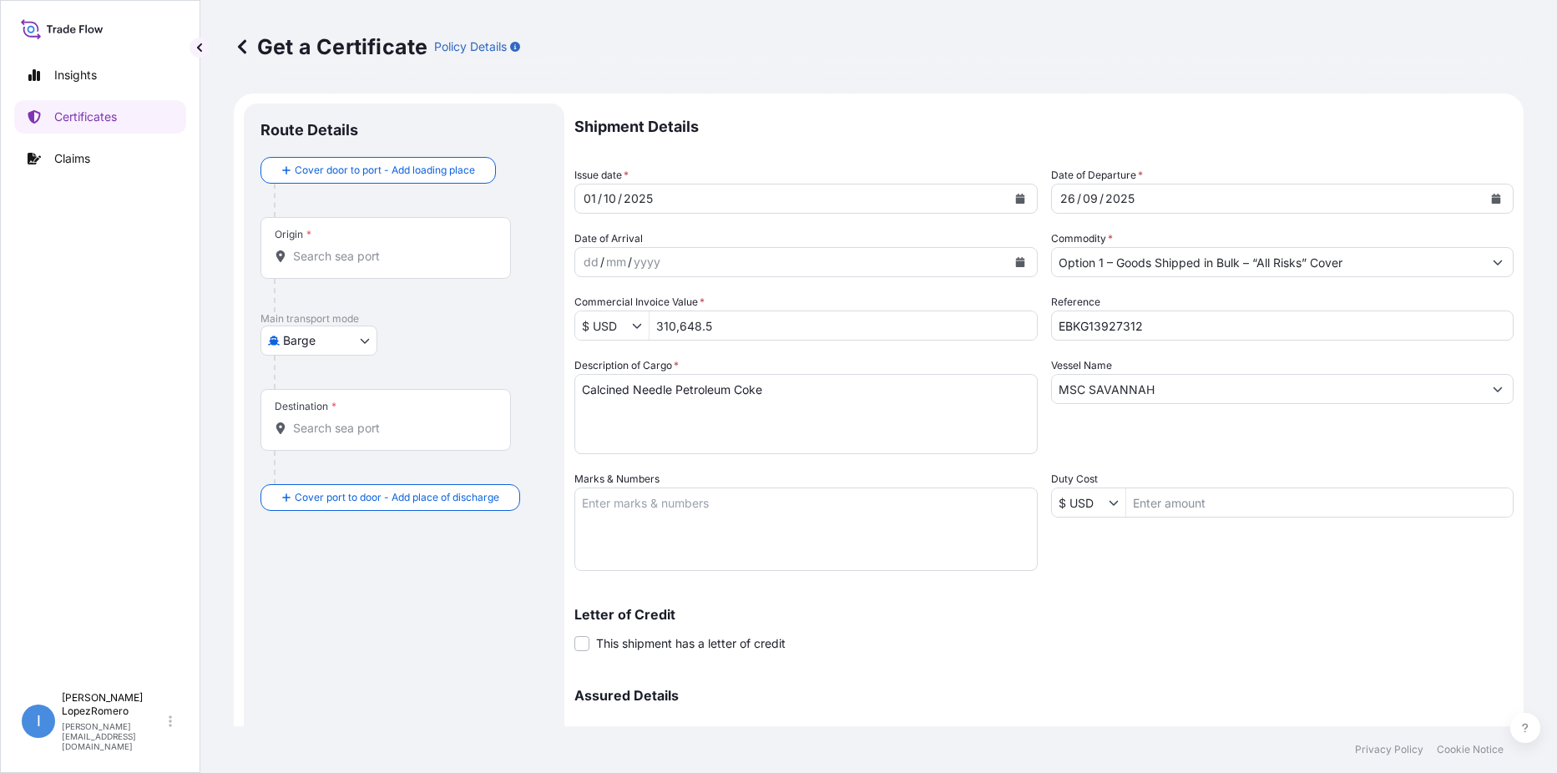
scroll to position [166, 0]
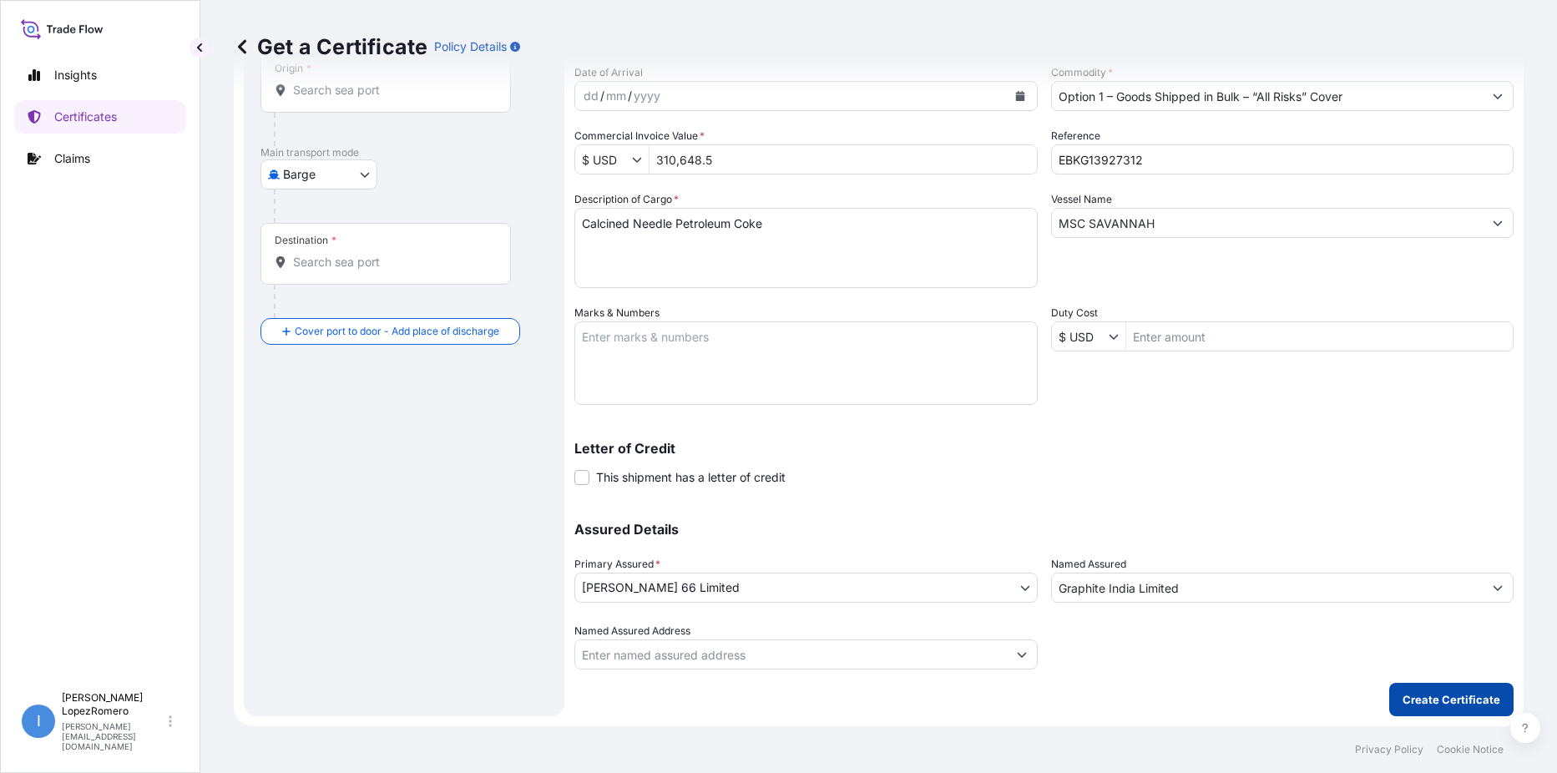
click at [1428, 691] on p "Create Certificate" at bounding box center [1451, 699] width 98 height 17
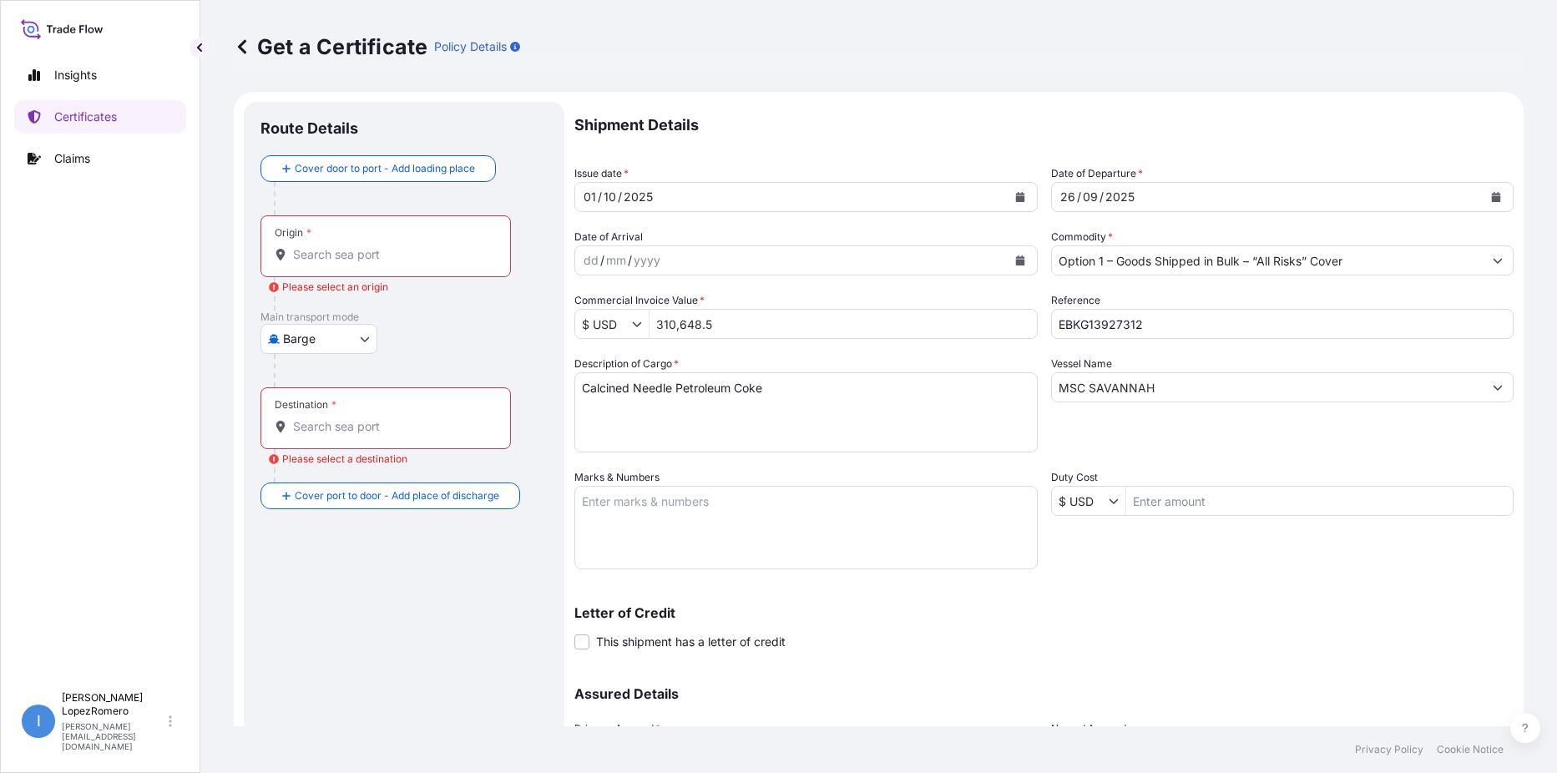
scroll to position [0, 0]
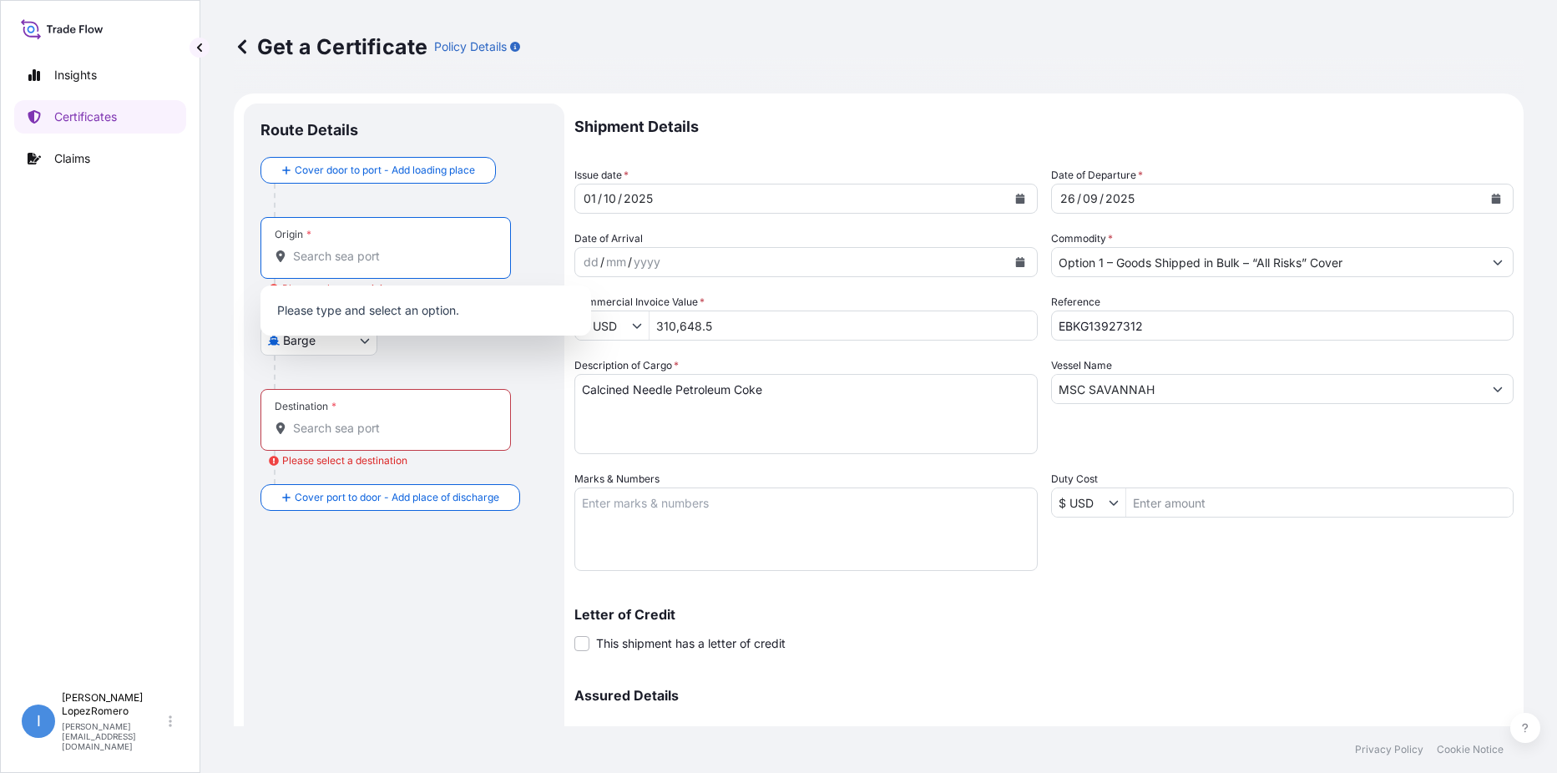
click at [328, 258] on input "Origin * Please select an origin" at bounding box center [391, 256] width 197 height 17
click at [326, 259] on input "Origin * Please select an origin" at bounding box center [391, 256] width 197 height 17
paste input "Killingholme"
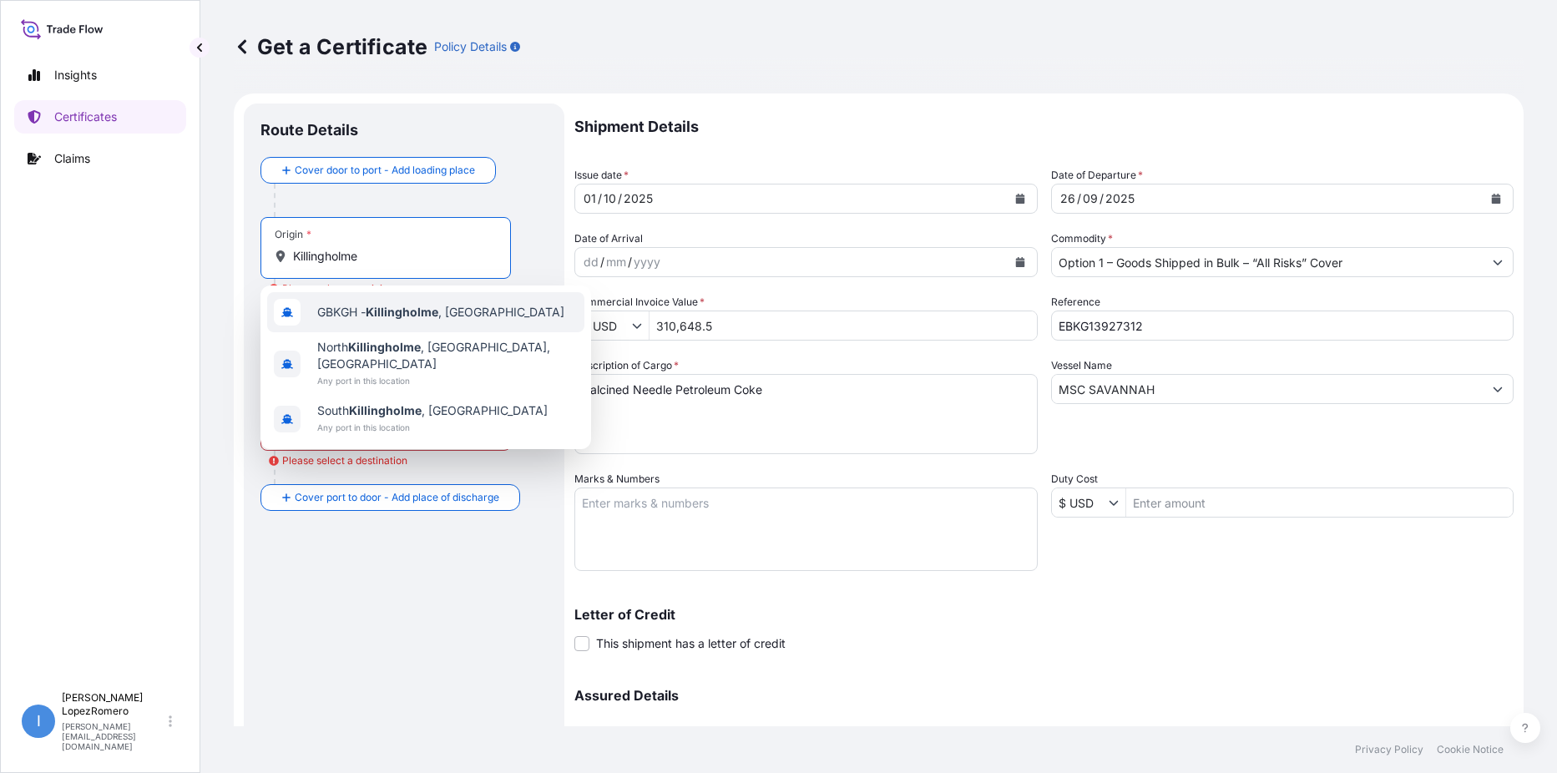
click at [467, 318] on span "GBKGH - [GEOGRAPHIC_DATA] , [GEOGRAPHIC_DATA]" at bounding box center [440, 312] width 247 height 17
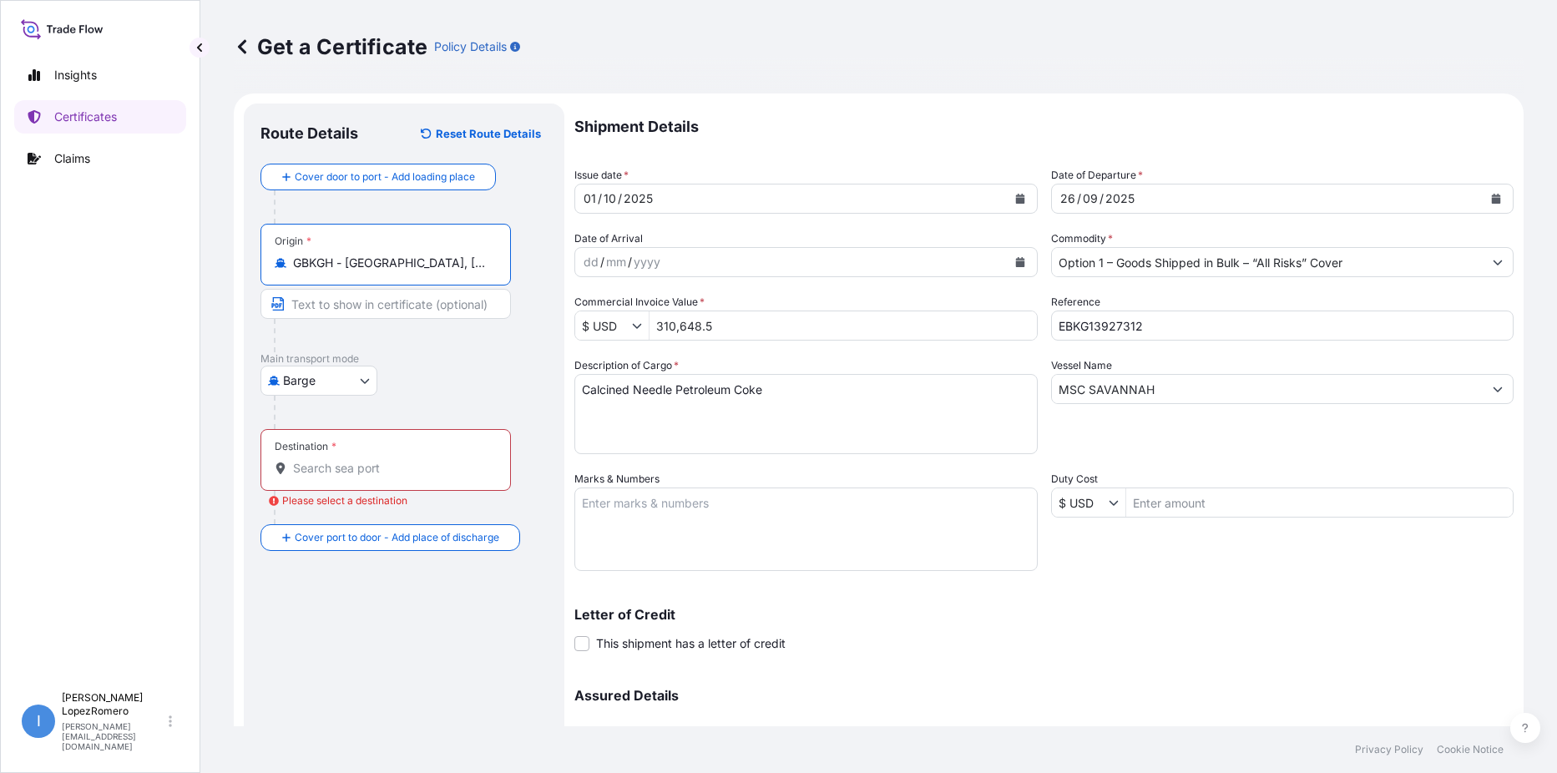
type input "GBKGH - [GEOGRAPHIC_DATA], [GEOGRAPHIC_DATA]"
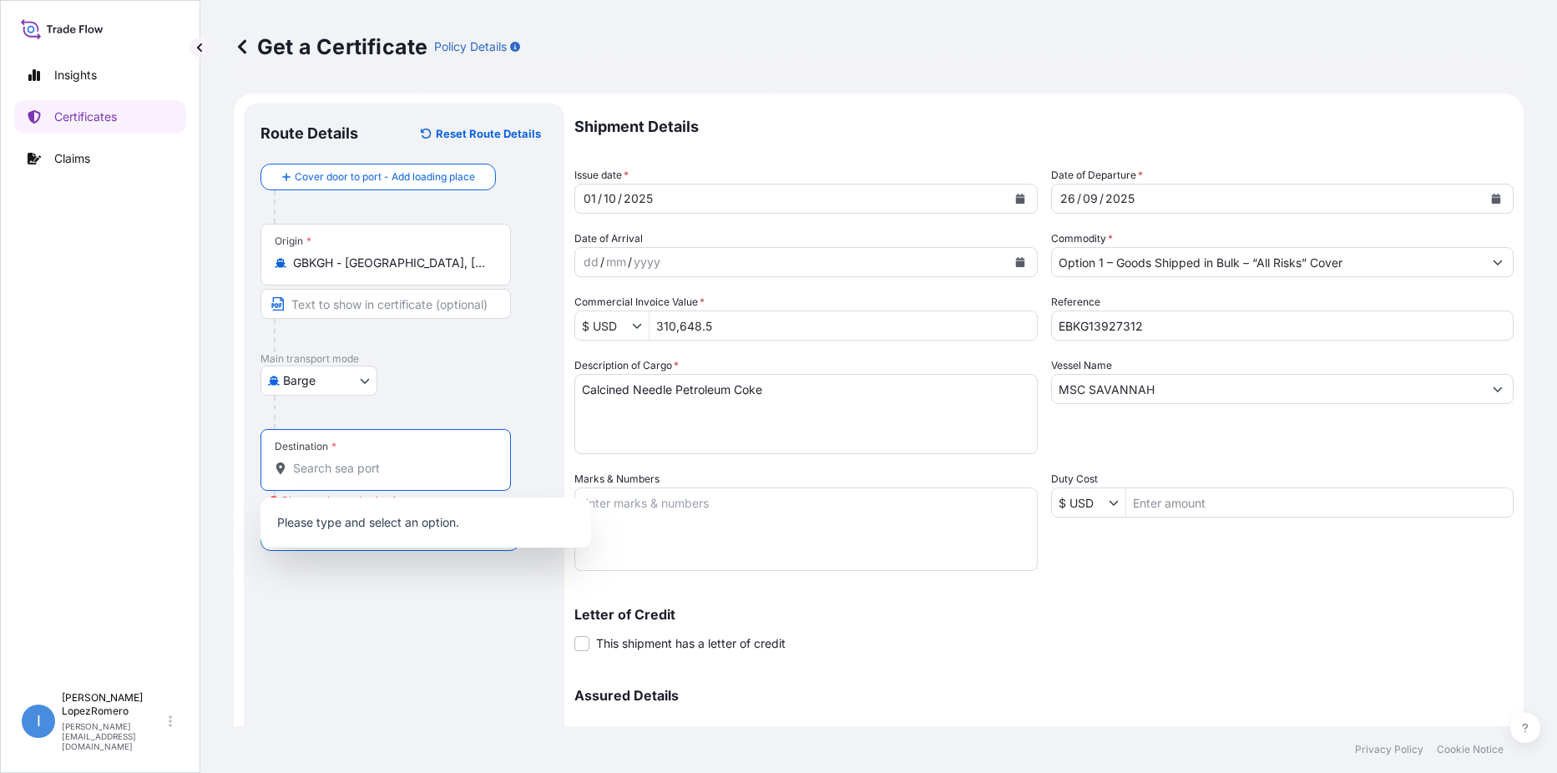
click at [361, 465] on input "Destination * Please select a destination" at bounding box center [391, 468] width 197 height 17
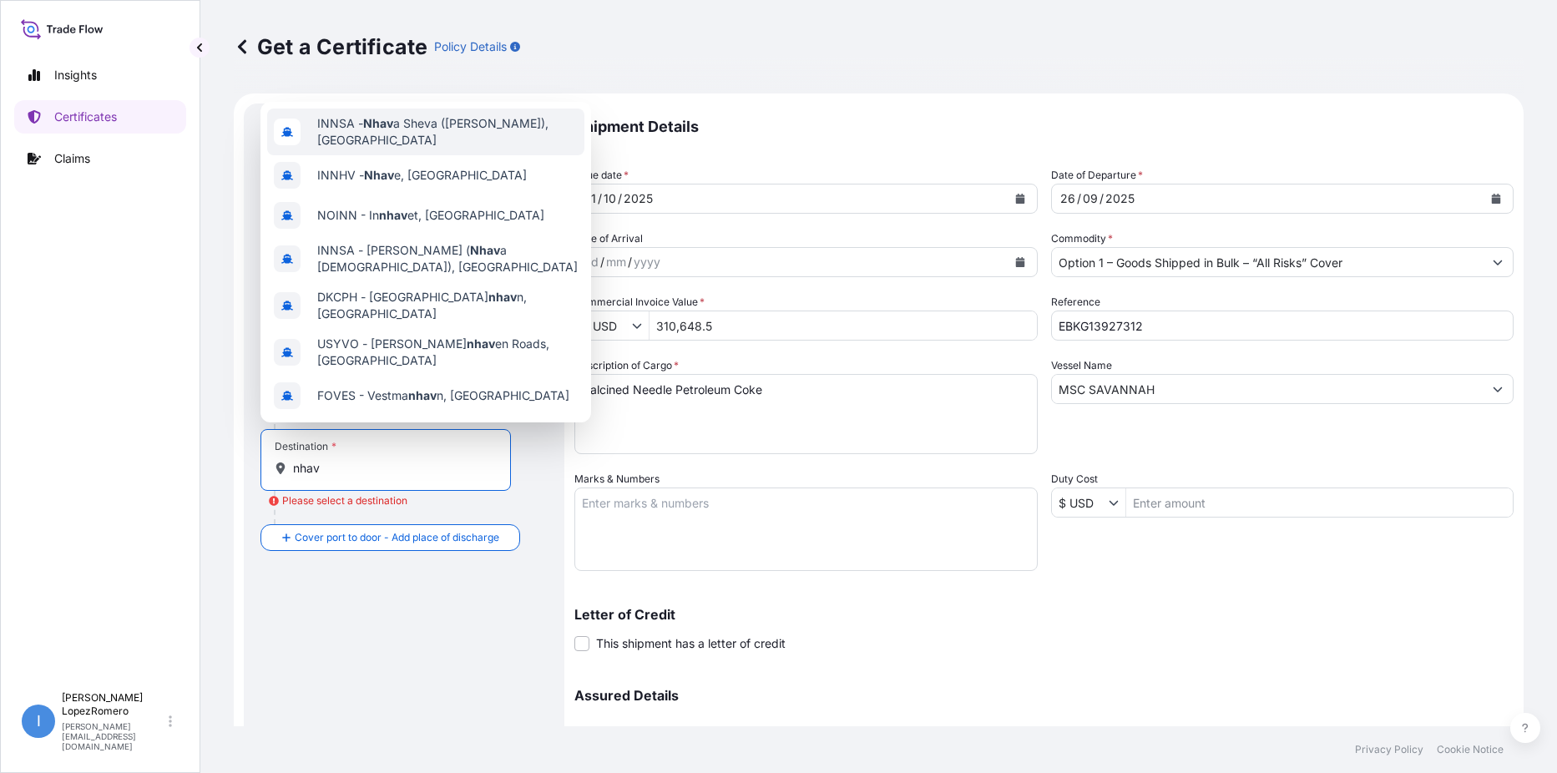
click at [448, 129] on span "INNSA - Nhav a Sheva ([PERSON_NAME]), [GEOGRAPHIC_DATA]" at bounding box center [447, 131] width 260 height 33
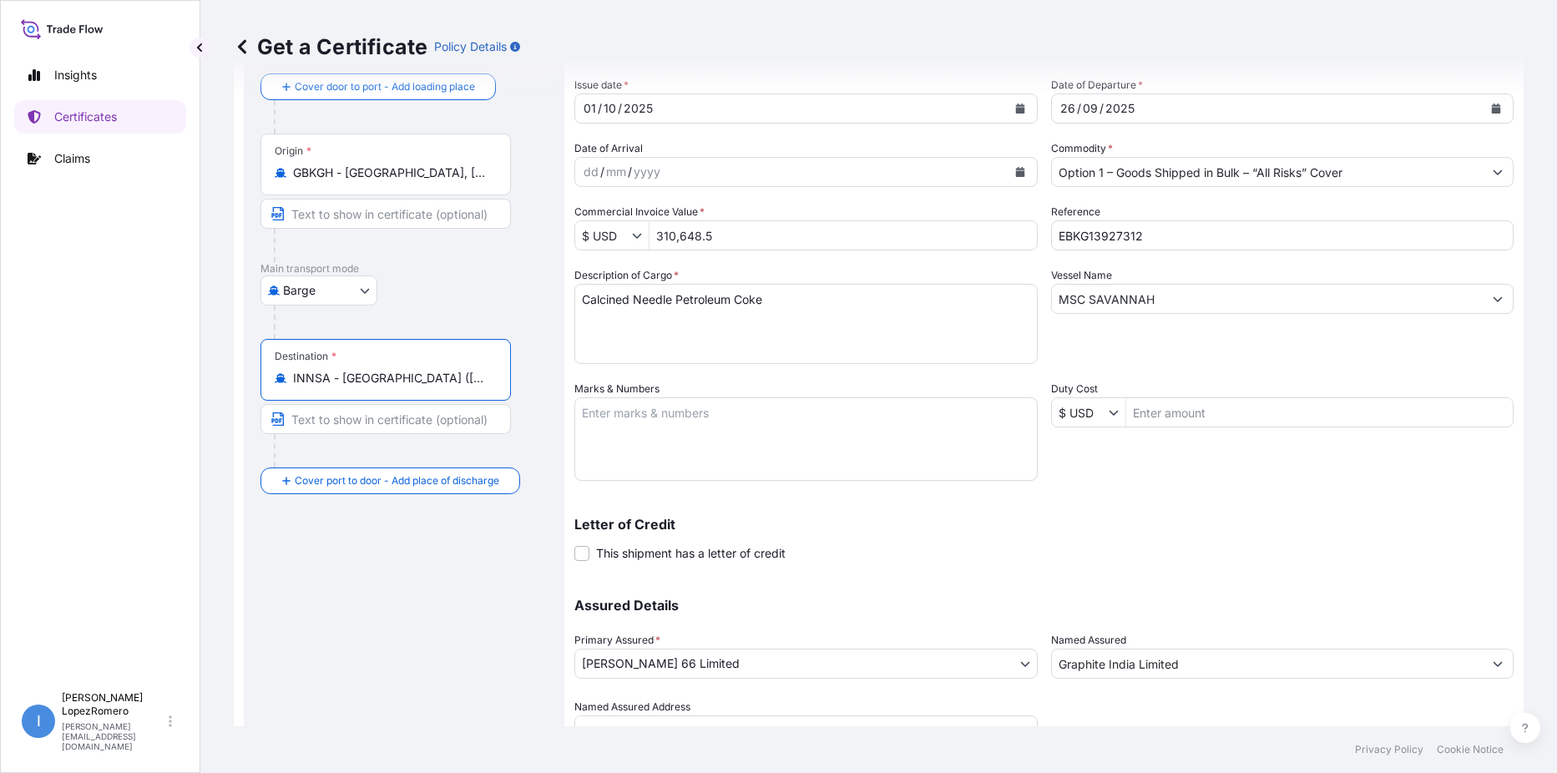
scroll to position [166, 0]
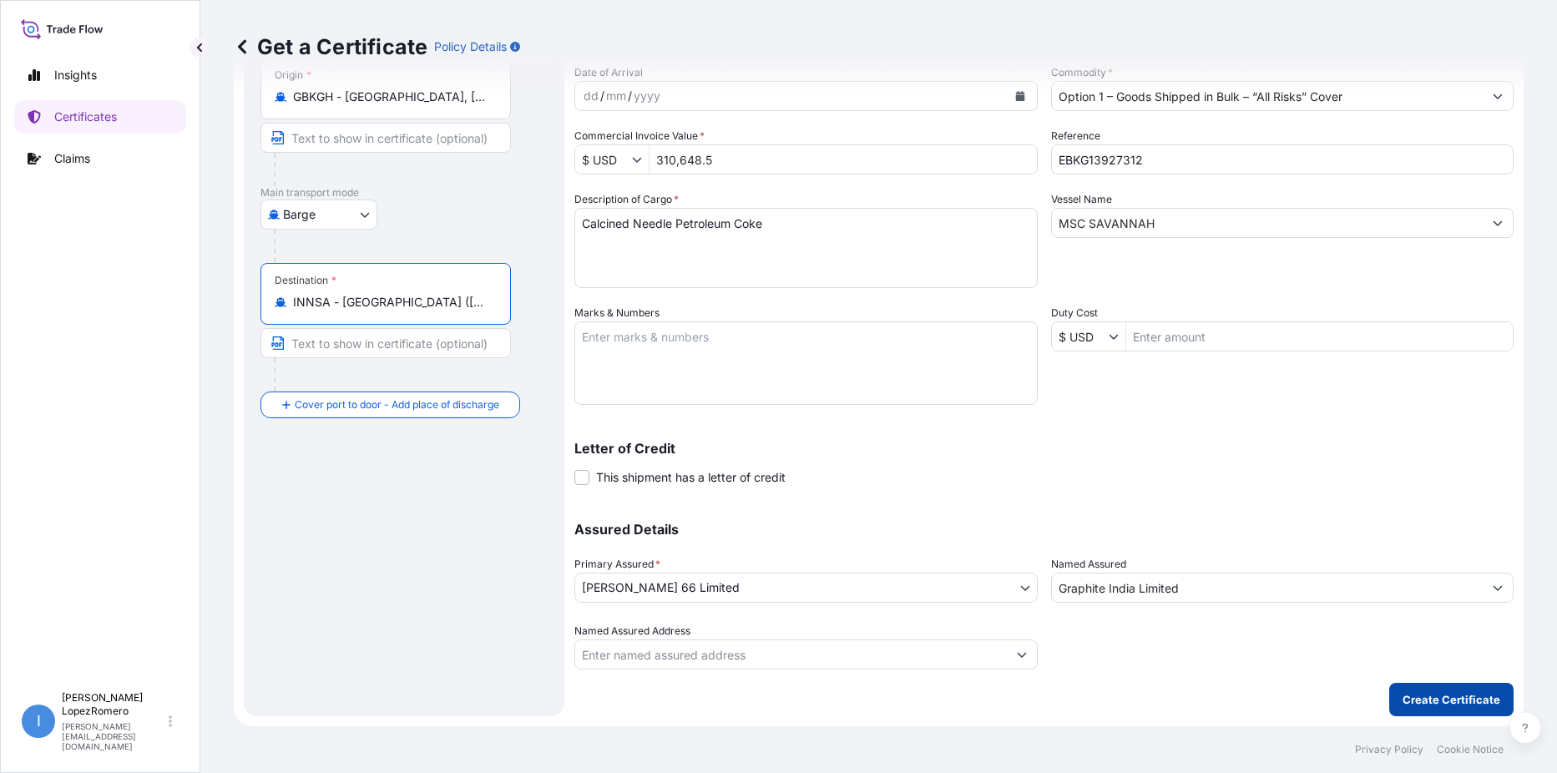
type input "INNSA - [GEOGRAPHIC_DATA] ([PERSON_NAME]), [GEOGRAPHIC_DATA]"
click at [1437, 703] on p "Create Certificate" at bounding box center [1451, 699] width 98 height 17
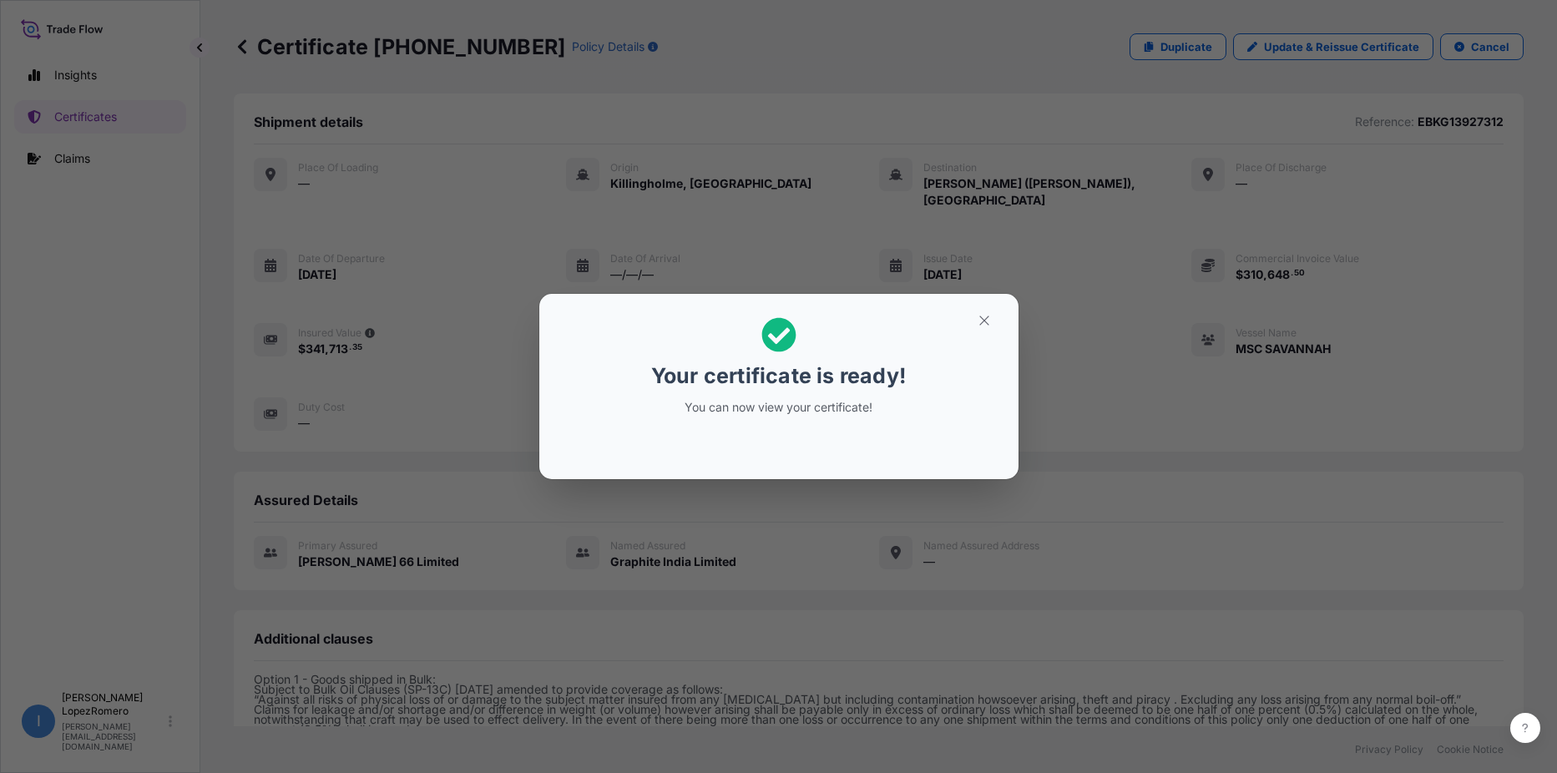
click at [1153, 476] on div "Your certificate is ready! You can now view your certificate!" at bounding box center [778, 386] width 1557 height 773
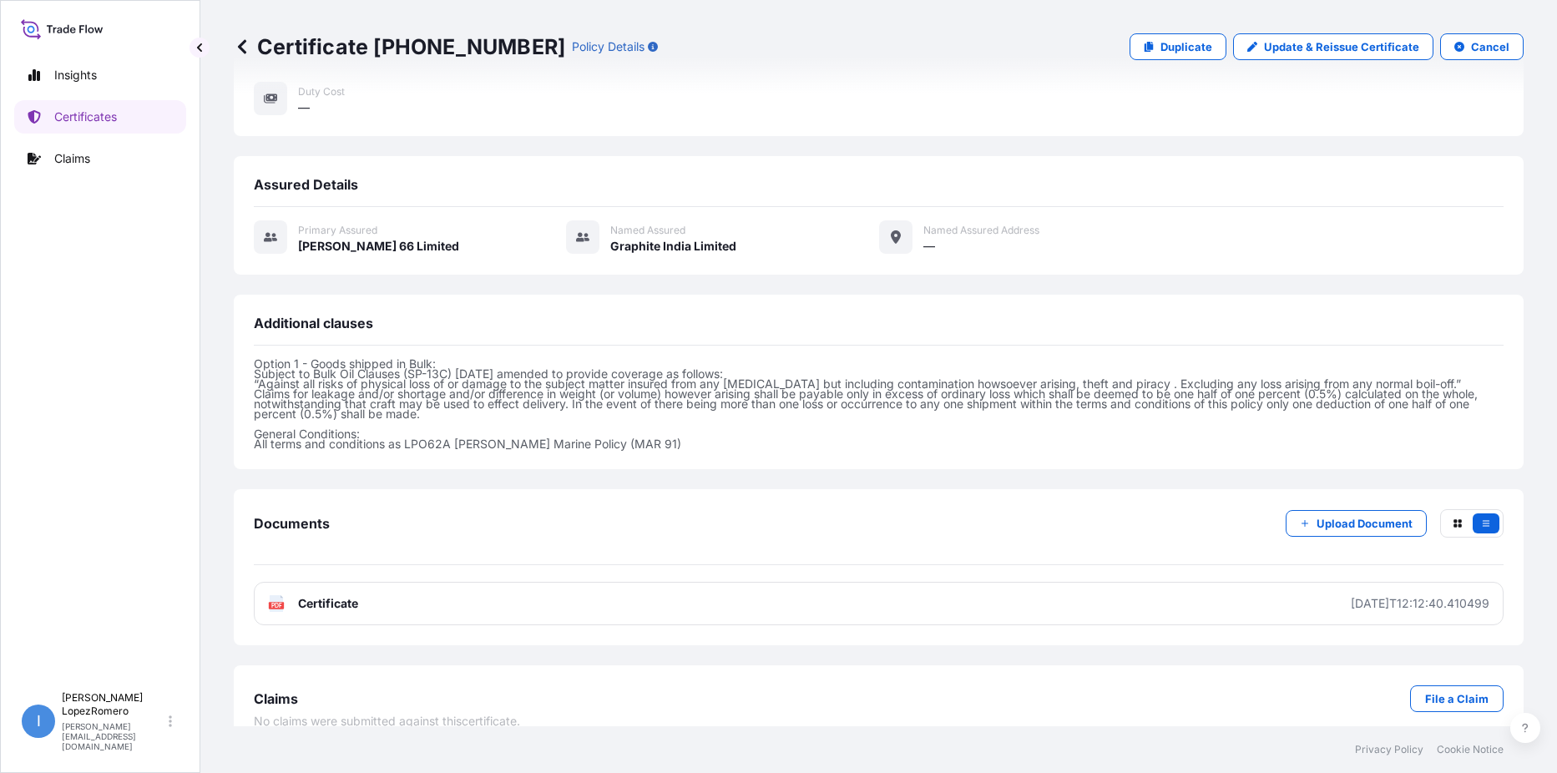
scroll to position [322, 0]
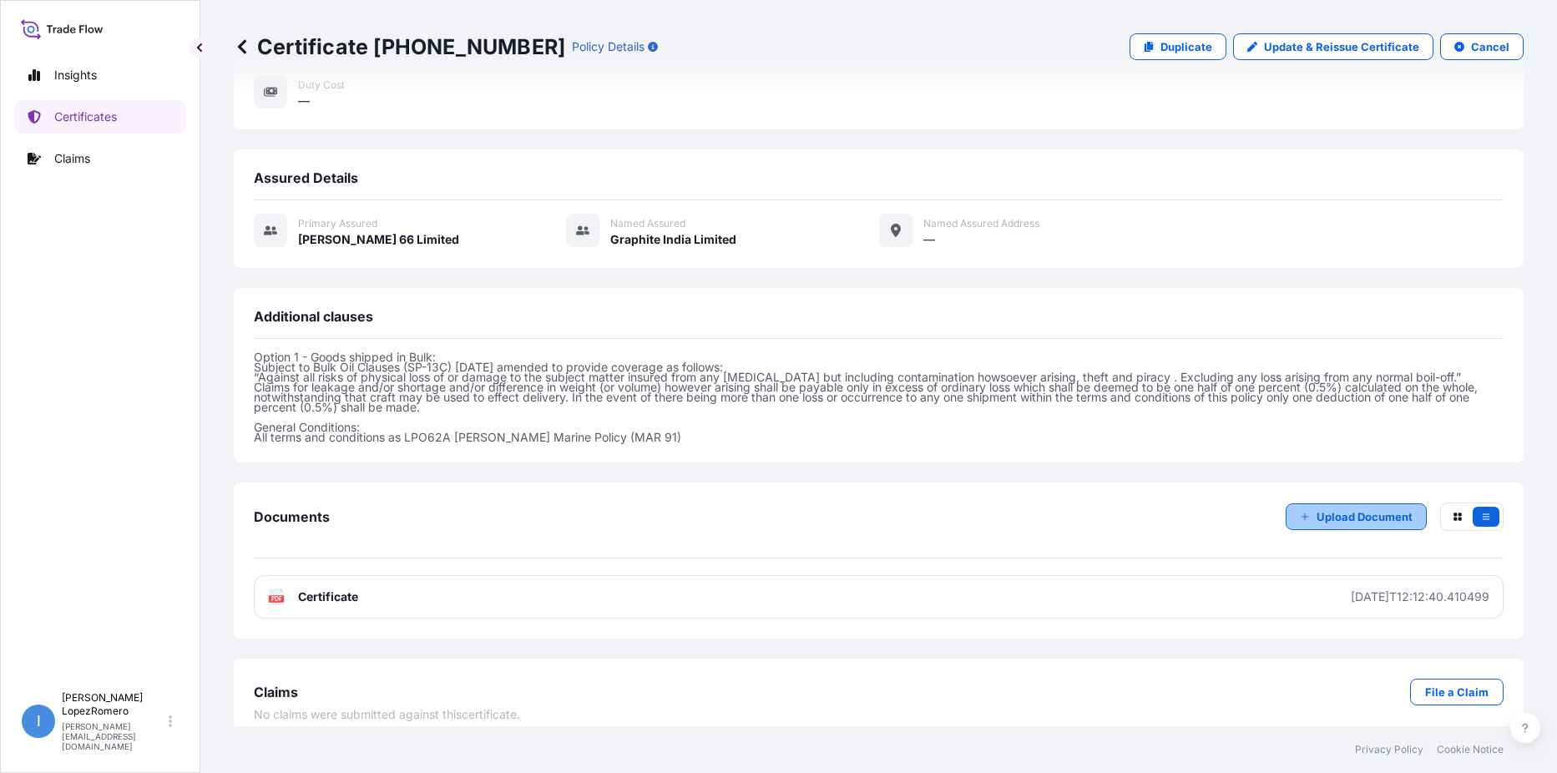
click at [1322, 508] on p "Upload Document" at bounding box center [1364, 516] width 96 height 17
click at [1453, 513] on icon "button" at bounding box center [1457, 517] width 8 height 8
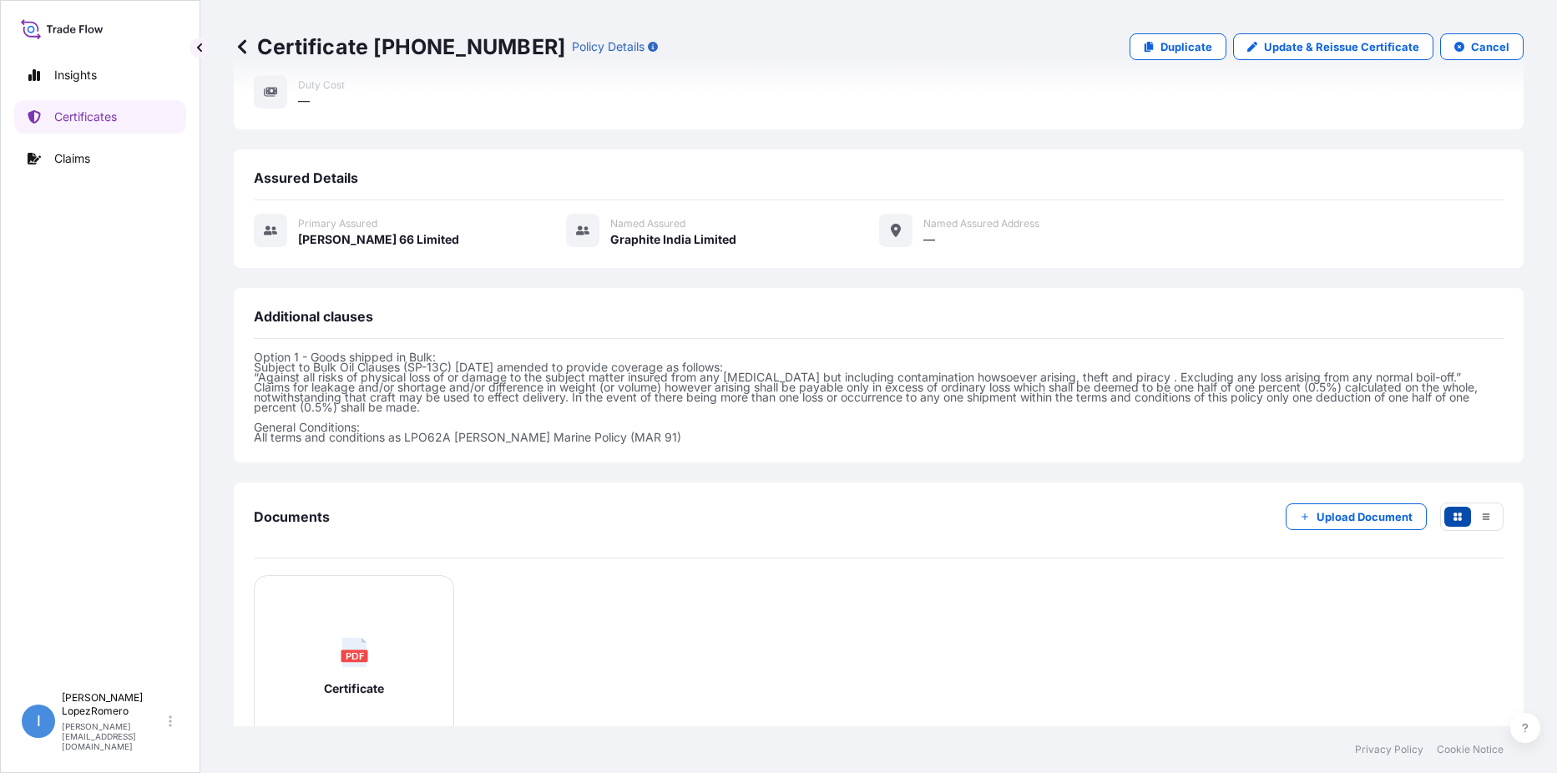
click at [1453, 513] on icon "button" at bounding box center [1457, 517] width 8 height 8
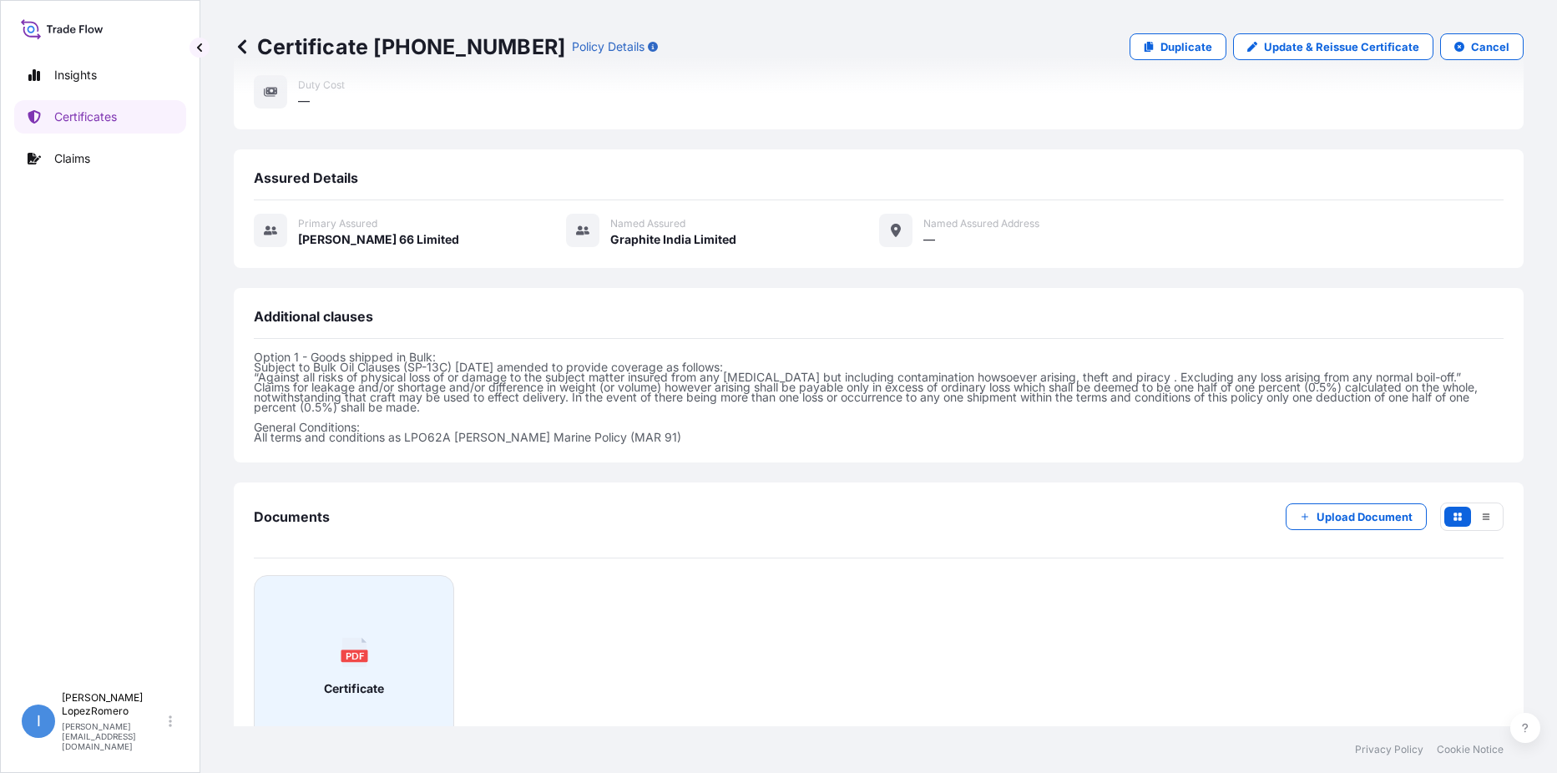
click at [340, 611] on div "PDF Certificate" at bounding box center [354, 666] width 172 height 155
